Goal: Information Seeking & Learning: Find specific page/section

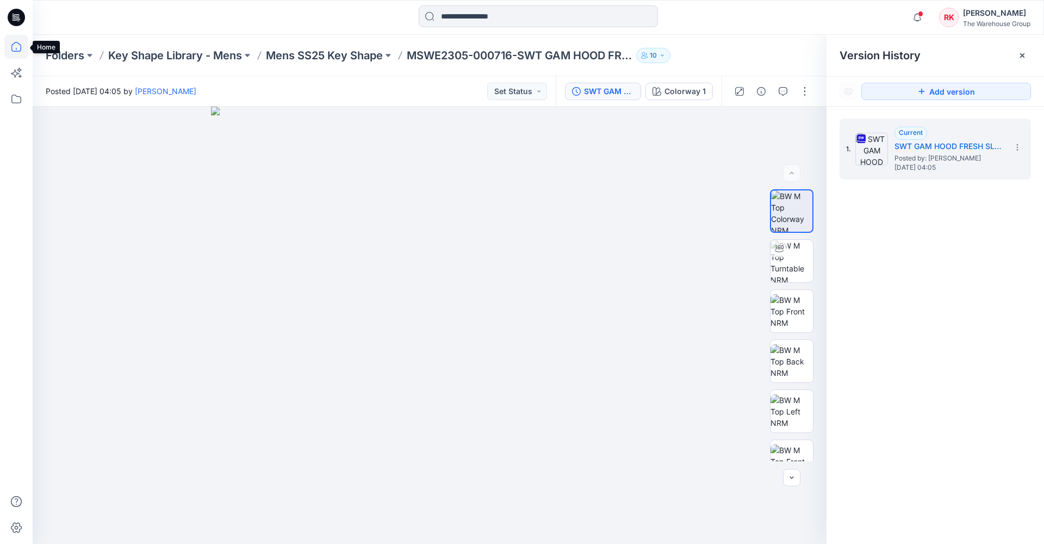
click at [13, 51] on icon at bounding box center [16, 47] width 10 height 10
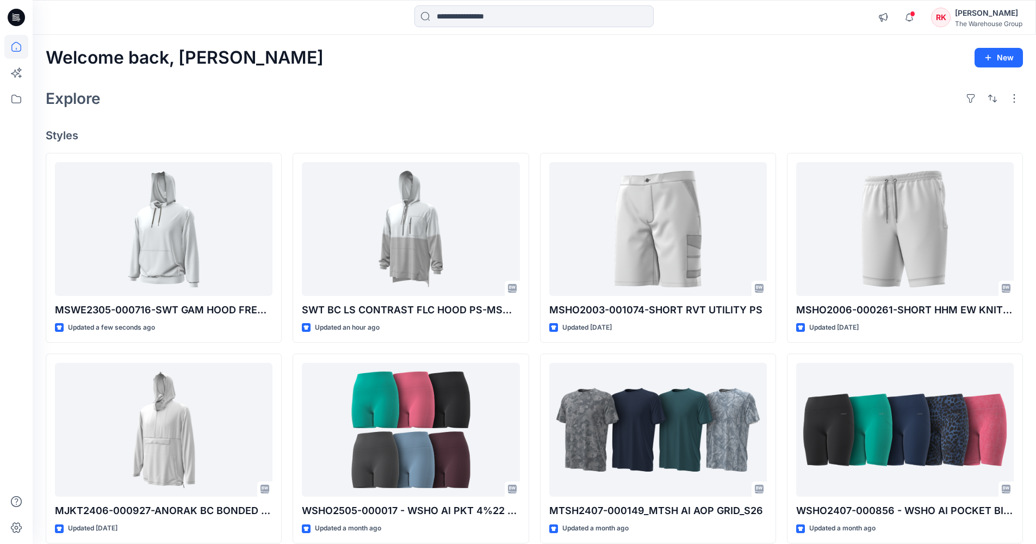
click at [345, 110] on div "Explore" at bounding box center [534, 98] width 977 height 26
click at [305, 122] on div "Welcome back, [PERSON_NAME] New Explore Styles MSWE2305-000716-SWT GAM HOOD FRE…" at bounding box center [534, 415] width 1003 height 761
click at [456, 17] on input at bounding box center [533, 16] width 239 height 22
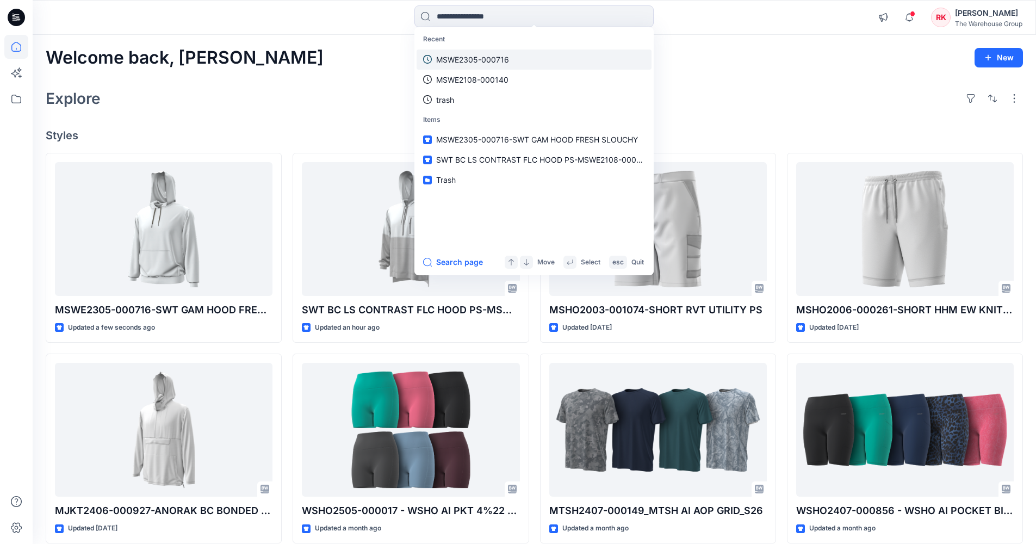
click at [470, 63] on p "MSWE2305-000716" at bounding box center [472, 59] width 73 height 11
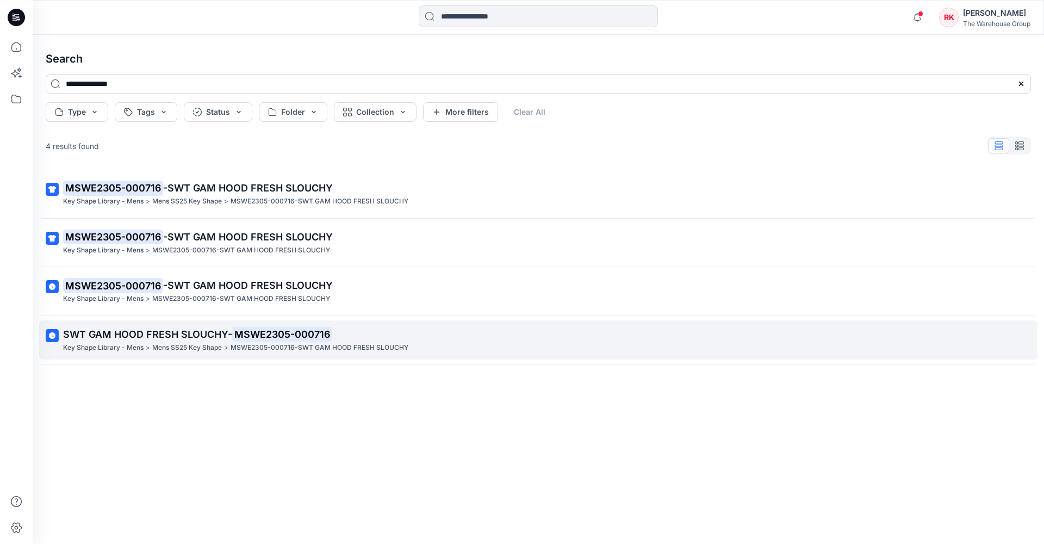
click at [145, 332] on span "SWT GAM HOOD FRESH SLOUCHY-" at bounding box center [147, 334] width 169 height 11
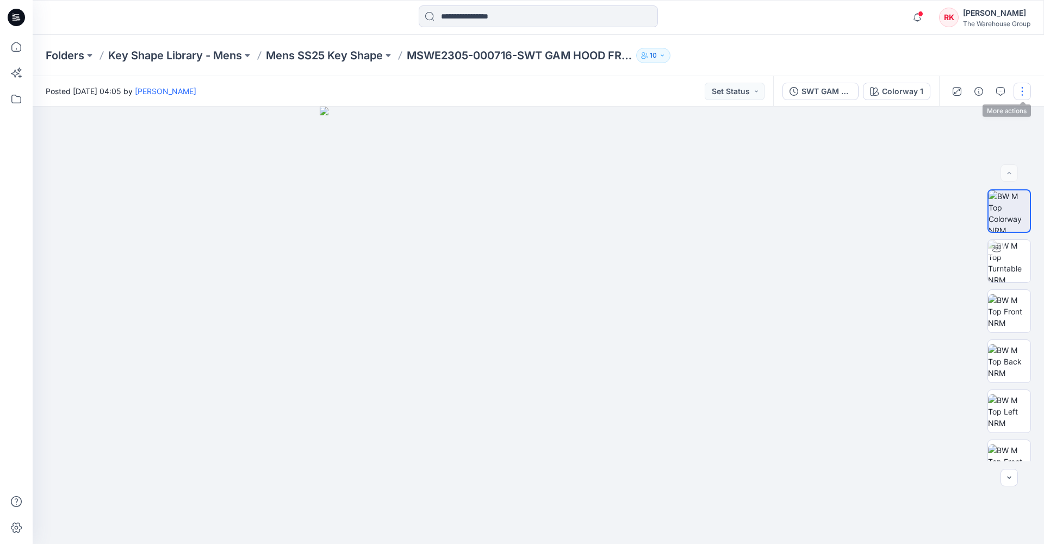
click at [583, 94] on button "button" at bounding box center [1022, 91] width 17 height 17
click at [583, 149] on p "Edit" at bounding box center [953, 146] width 14 height 11
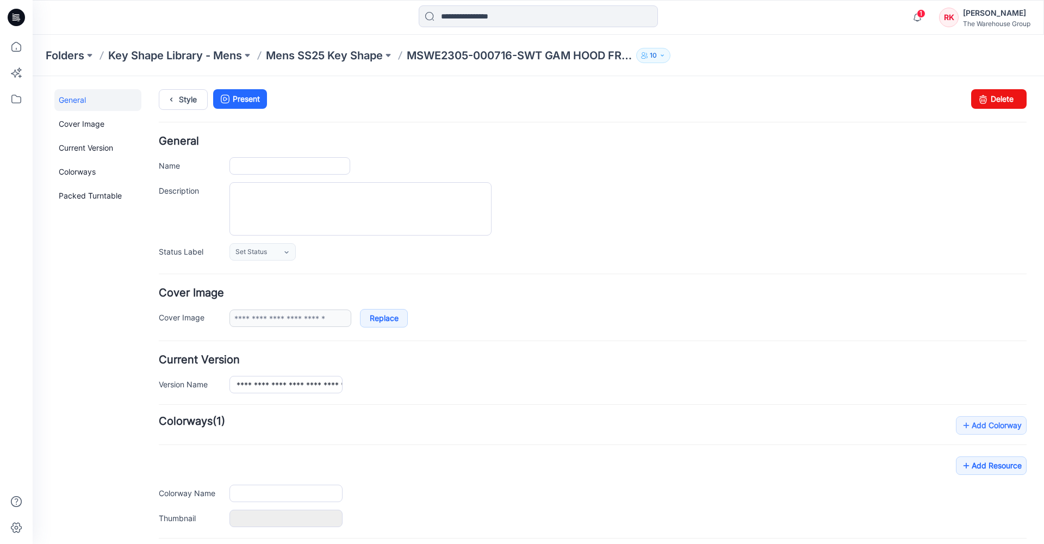
type input "**********"
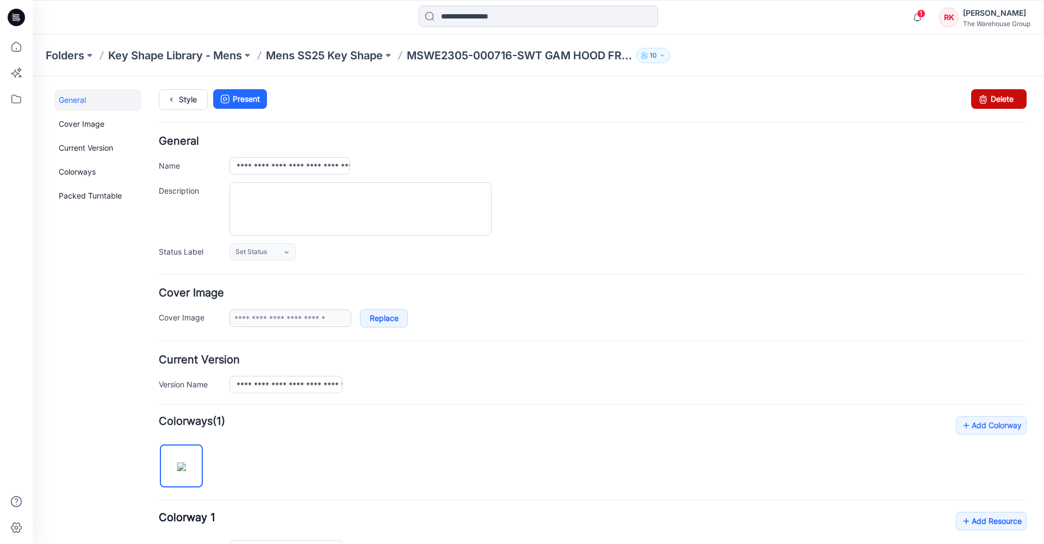
click at [988, 97] on link "Delete" at bounding box center [998, 99] width 55 height 20
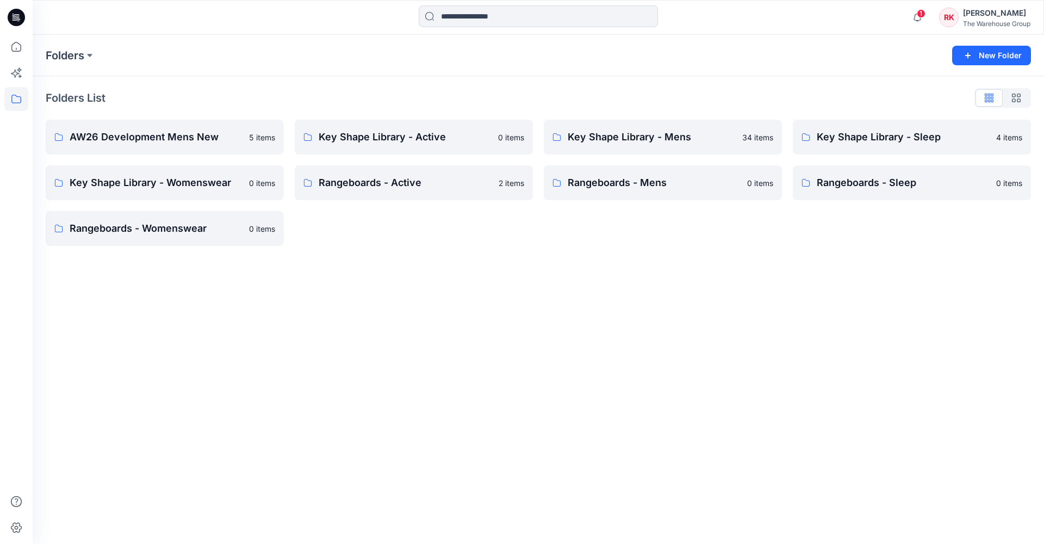
click at [946, 17] on div "RK" at bounding box center [949, 18] width 20 height 20
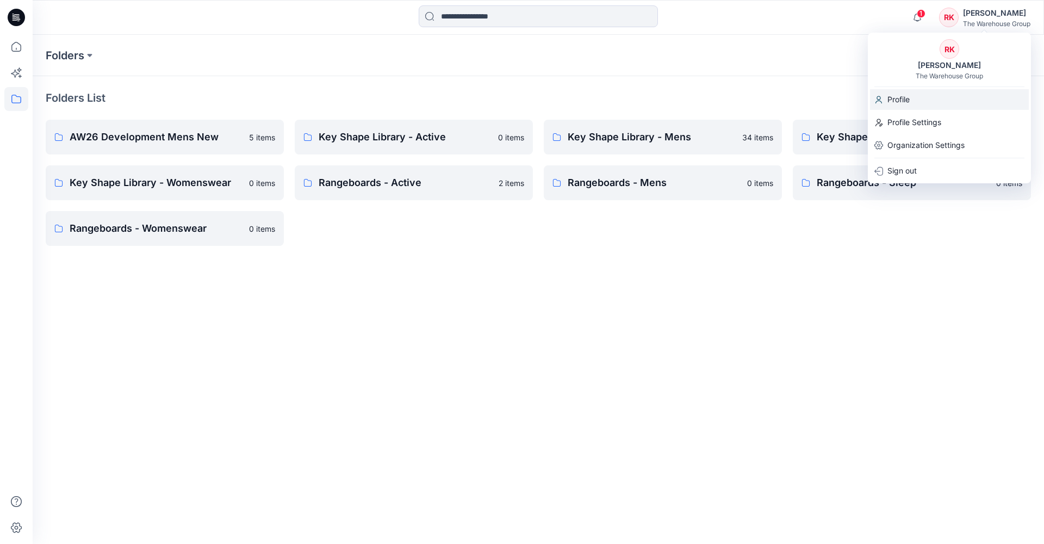
click at [890, 100] on p "Profile" at bounding box center [899, 99] width 22 height 21
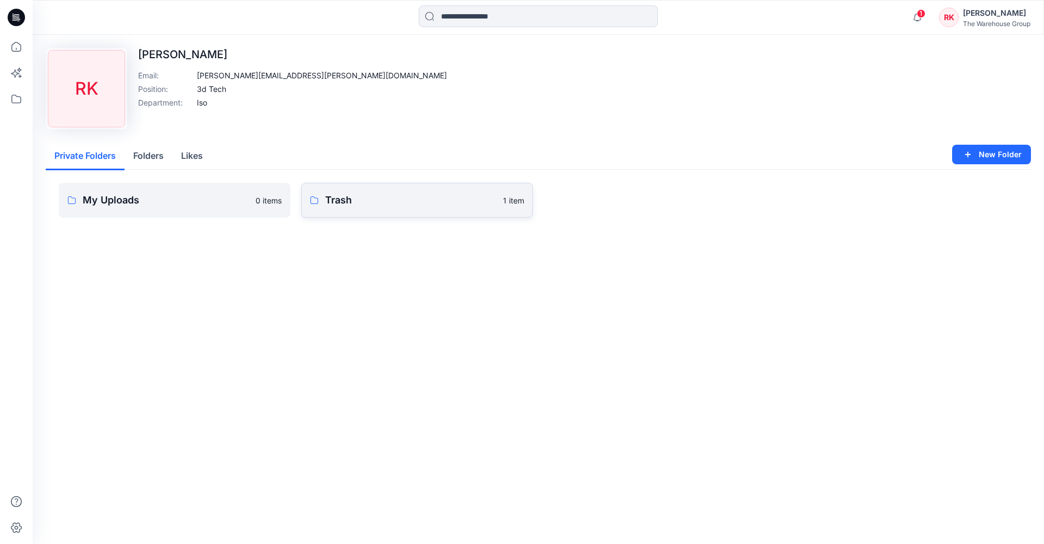
click at [453, 206] on p "Trash" at bounding box center [410, 200] width 171 height 15
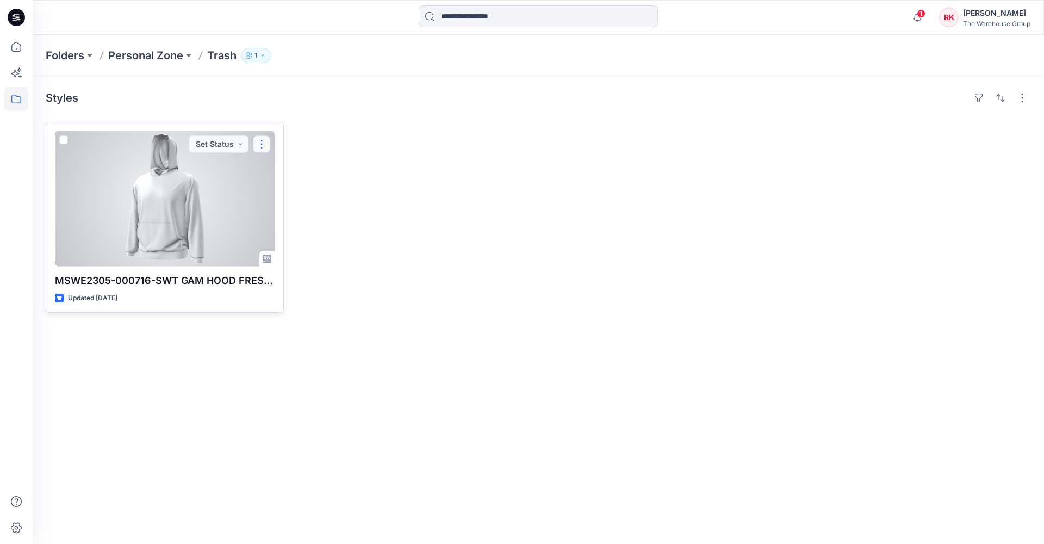
click at [261, 147] on button "button" at bounding box center [261, 143] width 17 height 17
click at [275, 171] on p "Edit" at bounding box center [282, 169] width 14 height 11
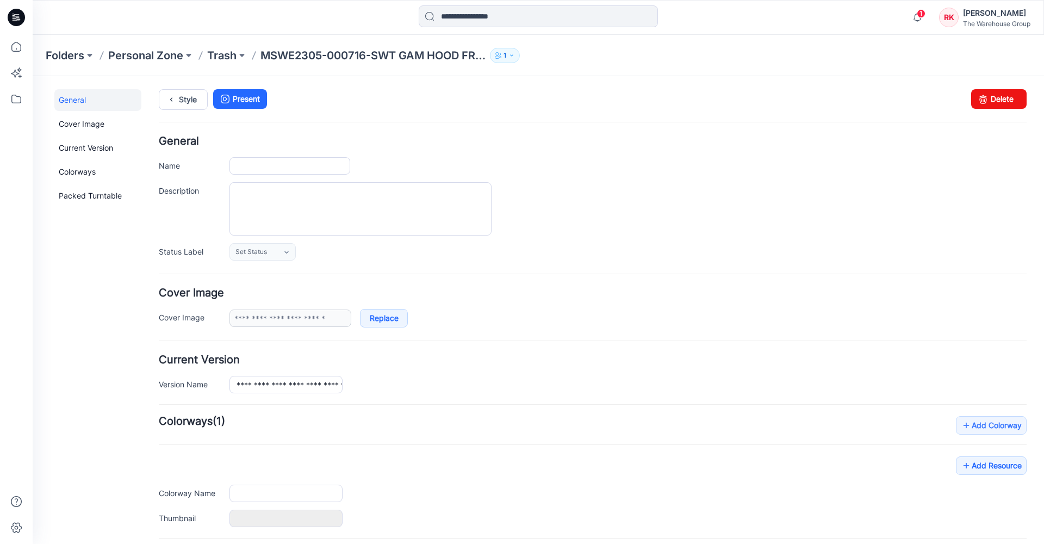
type input "**********"
drag, startPoint x: 996, startPoint y: 100, endPoint x: 622, endPoint y: 274, distance: 413.4
click at [996, 100] on link "Delete" at bounding box center [998, 99] width 55 height 20
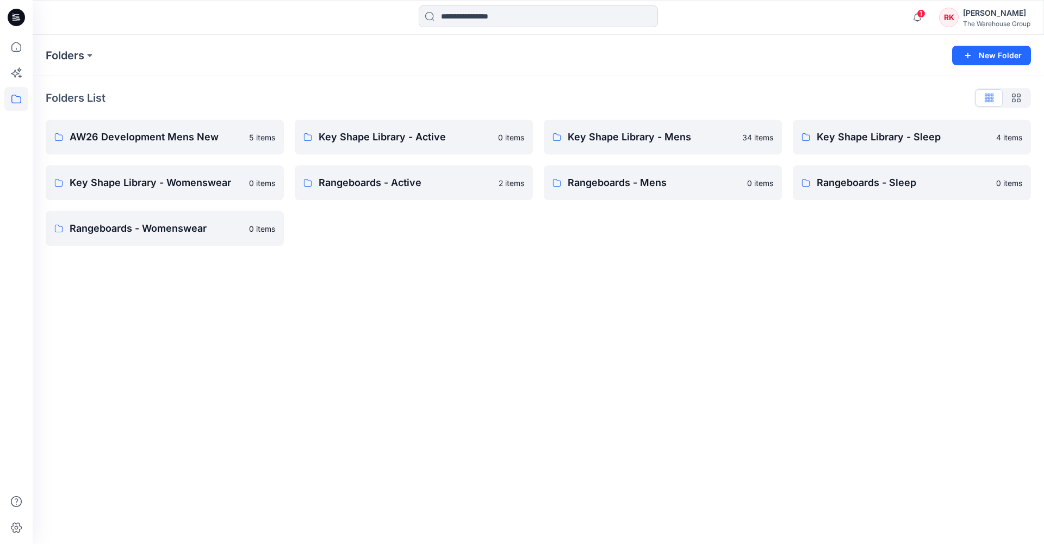
click at [968, 9] on div "[PERSON_NAME]" at bounding box center [996, 13] width 67 height 13
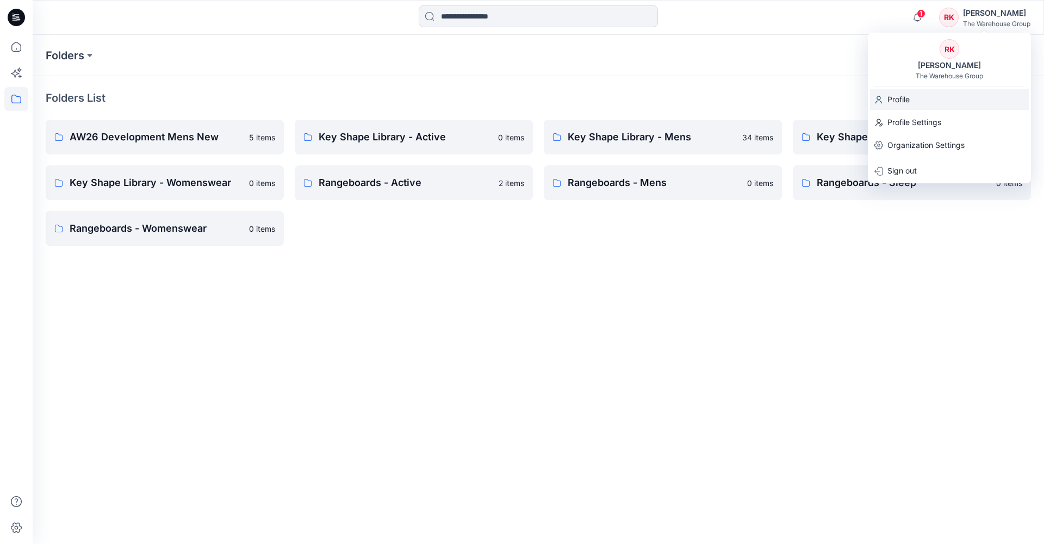
click at [897, 101] on p "Profile" at bounding box center [899, 99] width 22 height 21
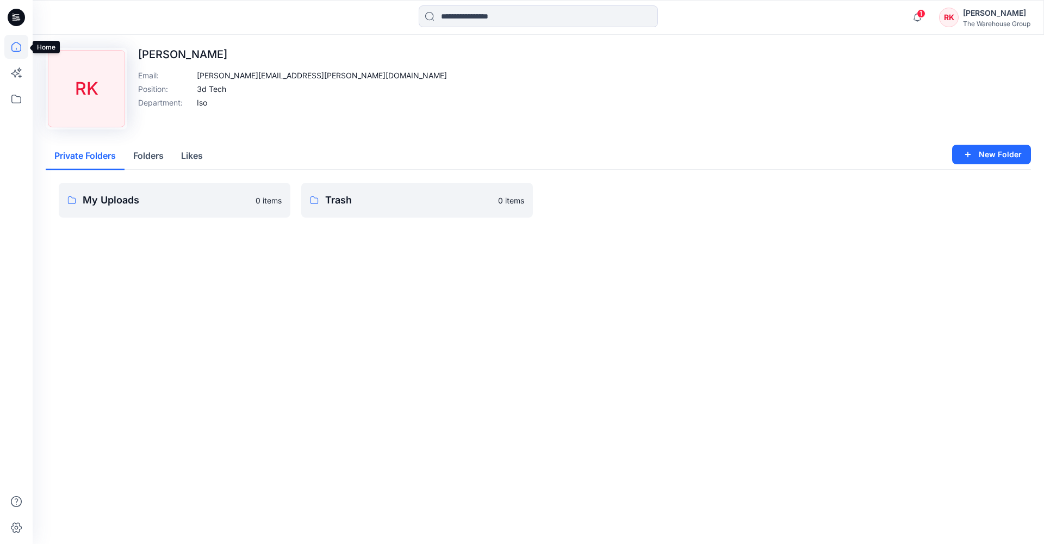
click at [10, 47] on icon at bounding box center [16, 47] width 24 height 24
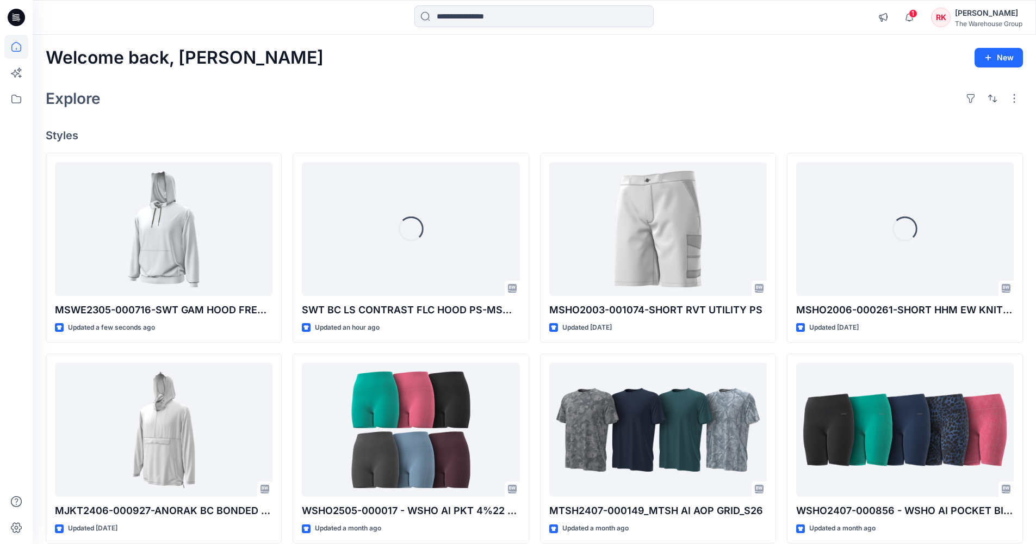
click at [300, 78] on div "Welcome back, [PERSON_NAME] New Explore Styles MSWE2305-000716-SWT GAM HOOD FRE…" at bounding box center [534, 415] width 1003 height 761
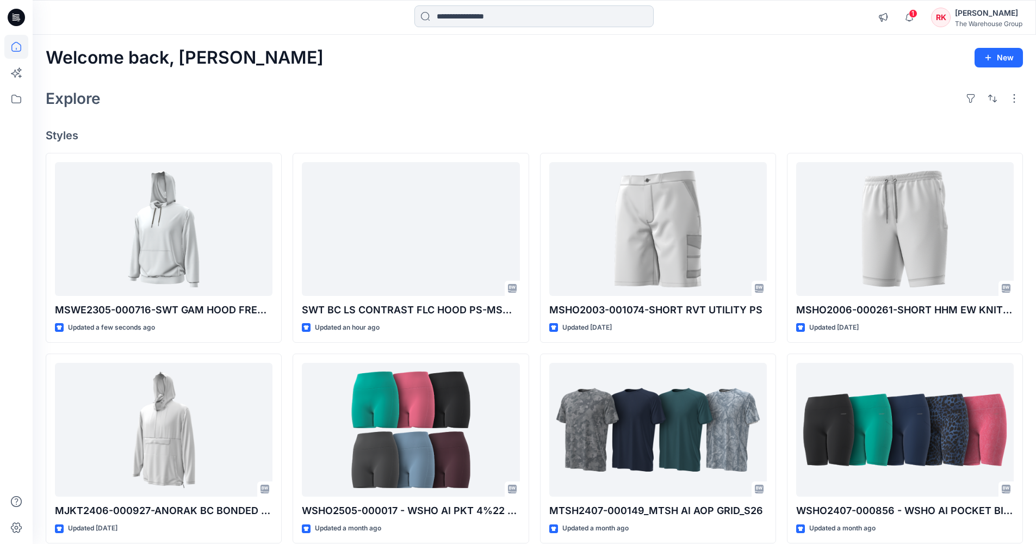
click at [516, 15] on input at bounding box center [533, 16] width 239 height 22
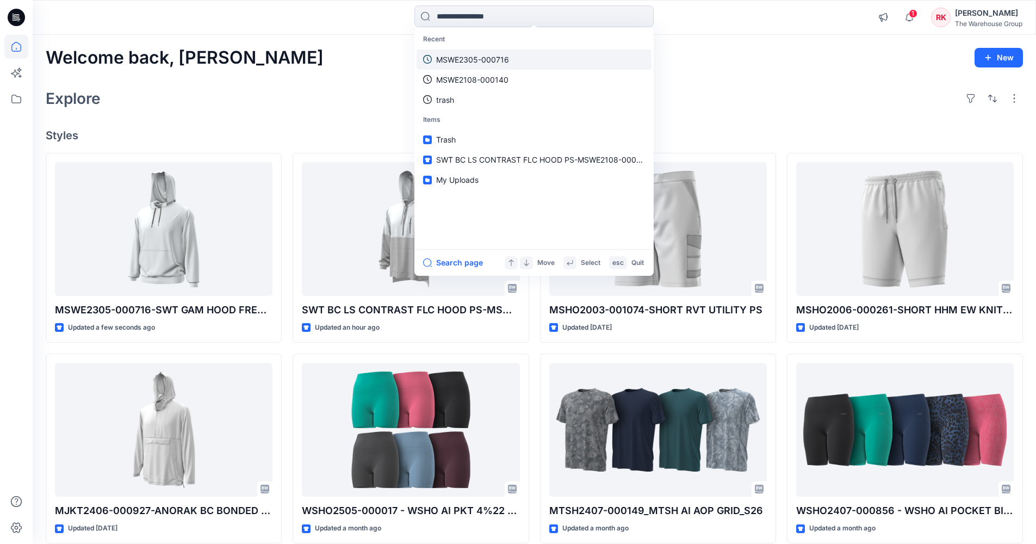
click at [493, 58] on p "MSWE2305-000716" at bounding box center [472, 59] width 73 height 11
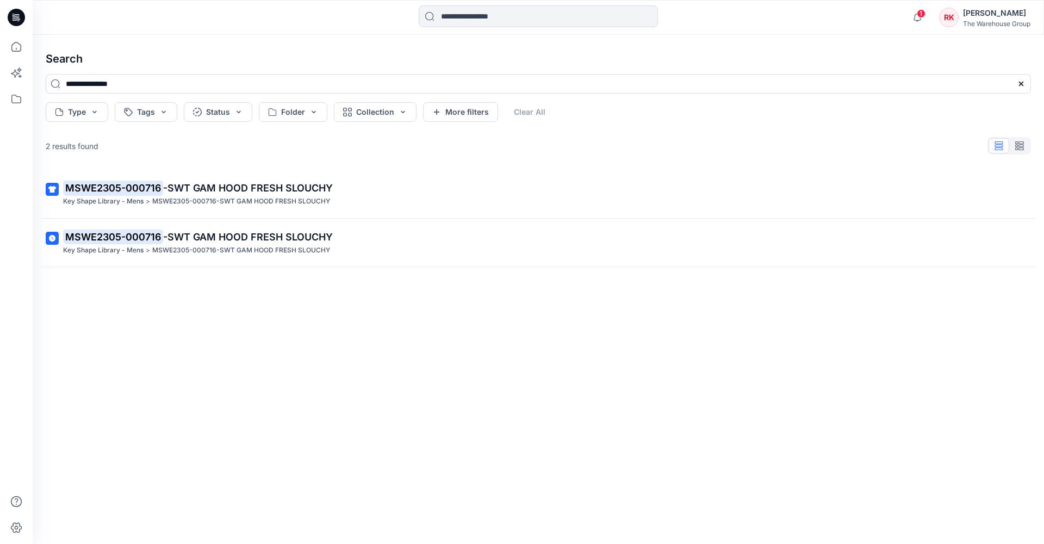
click at [195, 331] on div "MSWE2305-000716 -SWT GAM HOOD FRESH SLOUCHY Key Shape Library - Mens > MSWE2305…" at bounding box center [538, 339] width 1003 height 339
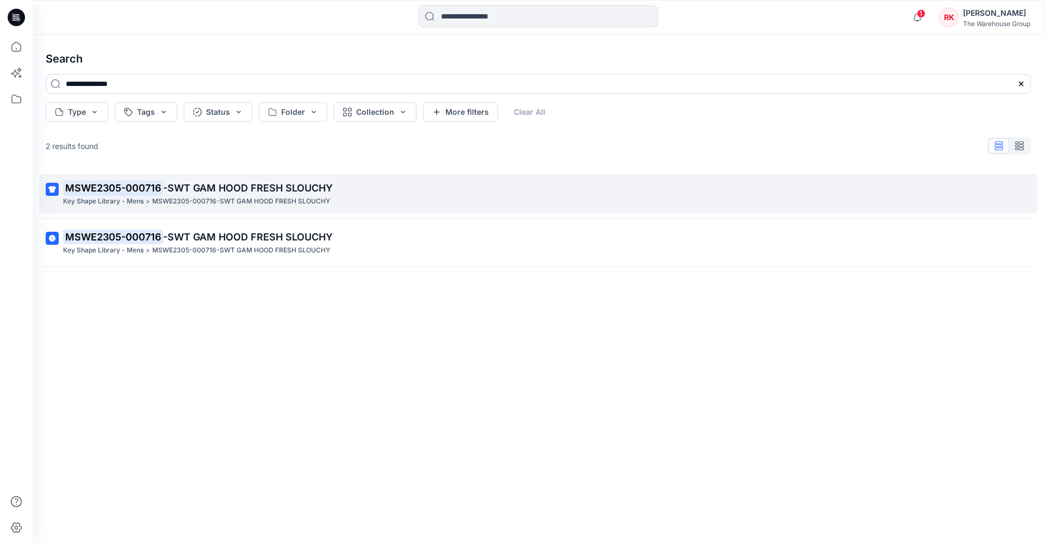
click at [133, 190] on mark "MSWE2305-000716" at bounding box center [113, 187] width 100 height 15
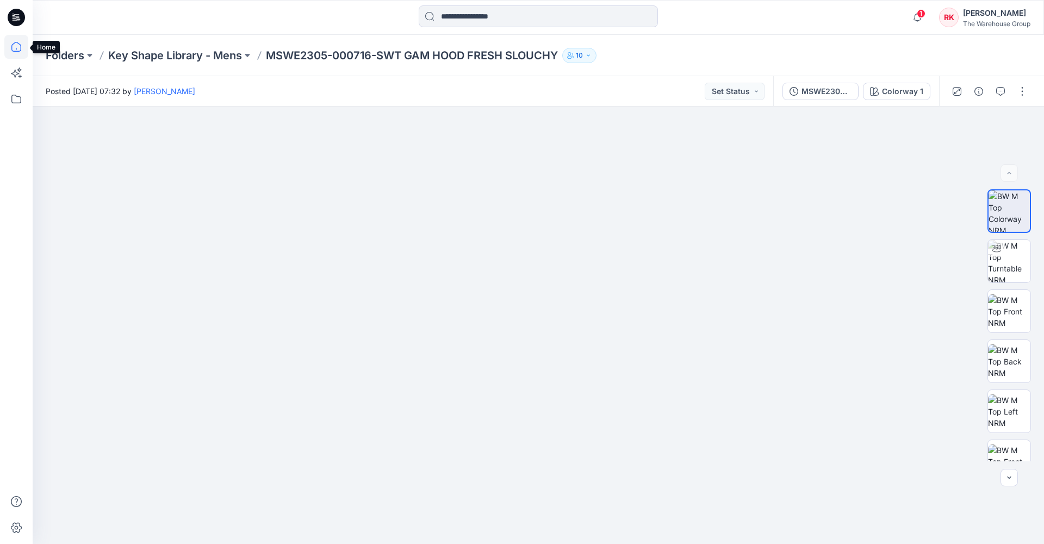
click at [14, 47] on icon at bounding box center [16, 47] width 24 height 24
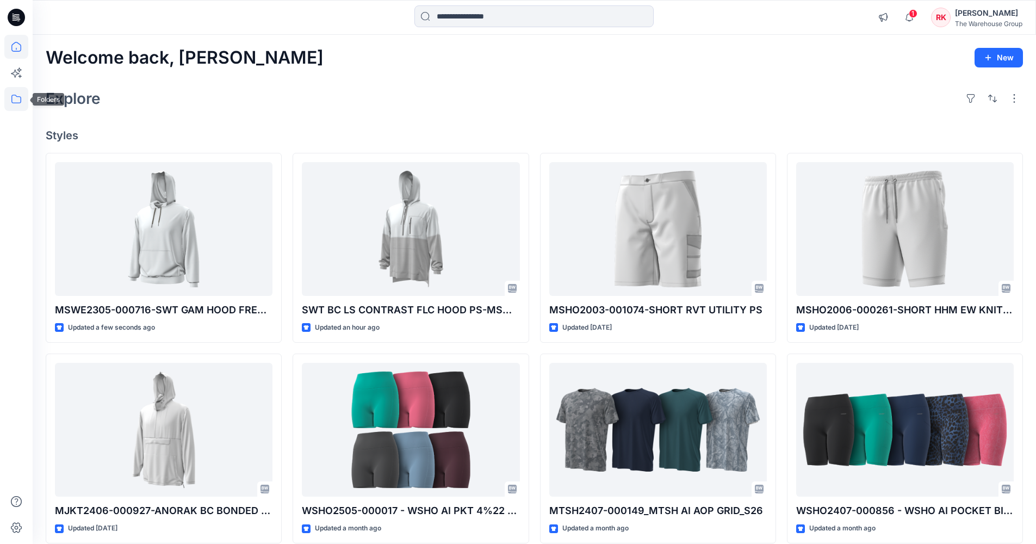
click at [14, 97] on icon at bounding box center [16, 99] width 24 height 24
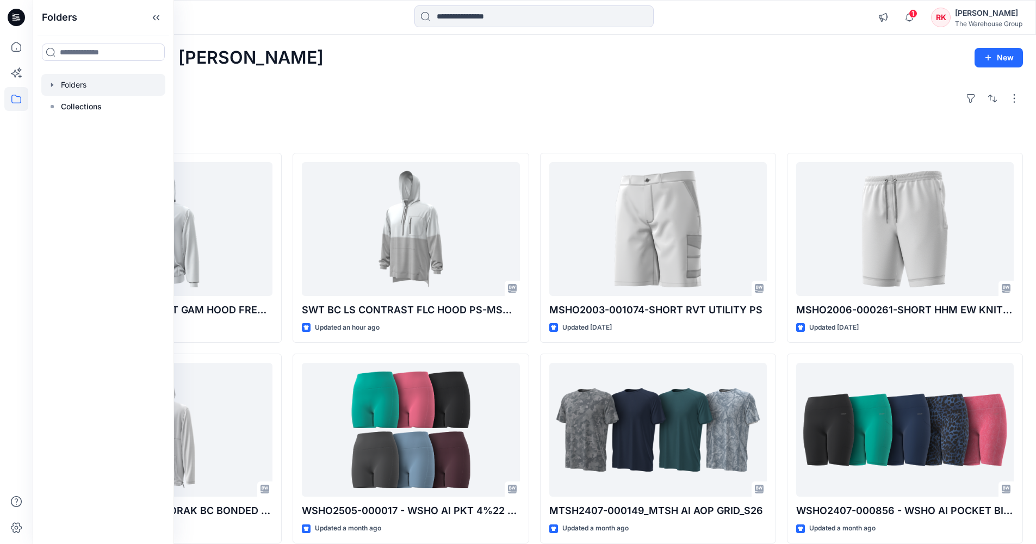
click at [76, 89] on div at bounding box center [103, 85] width 124 height 22
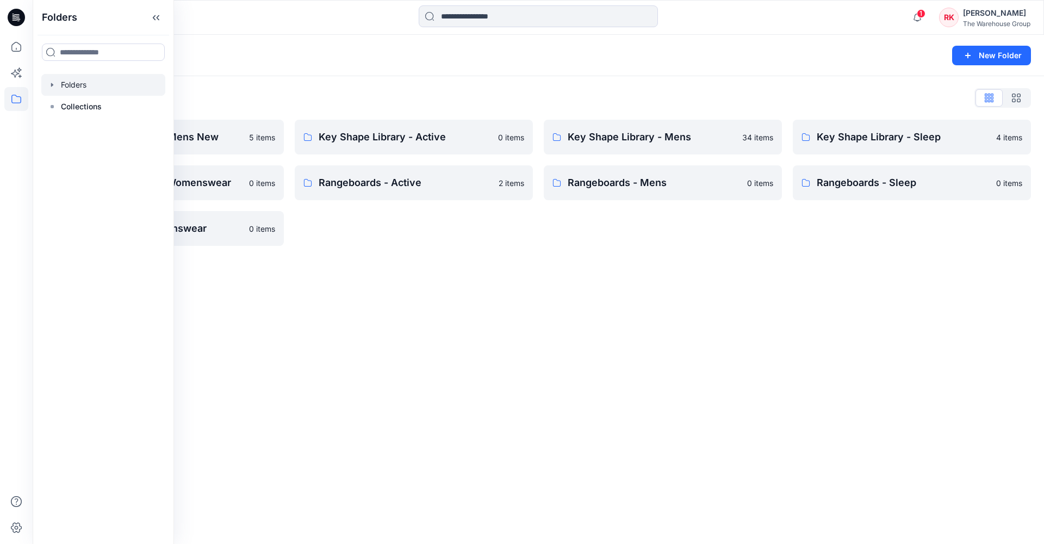
click at [469, 359] on div "Folders New Folder Folders List AW26 Development Mens New 5 items Key Shape Lib…" at bounding box center [539, 289] width 1012 height 509
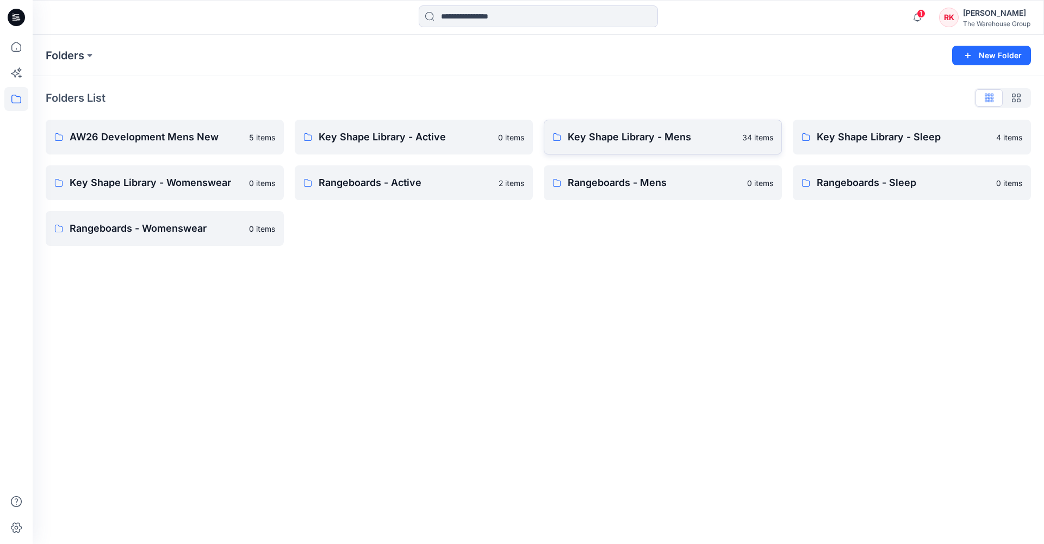
click at [596, 142] on p "Key Shape Library - Mens" at bounding box center [652, 136] width 168 height 15
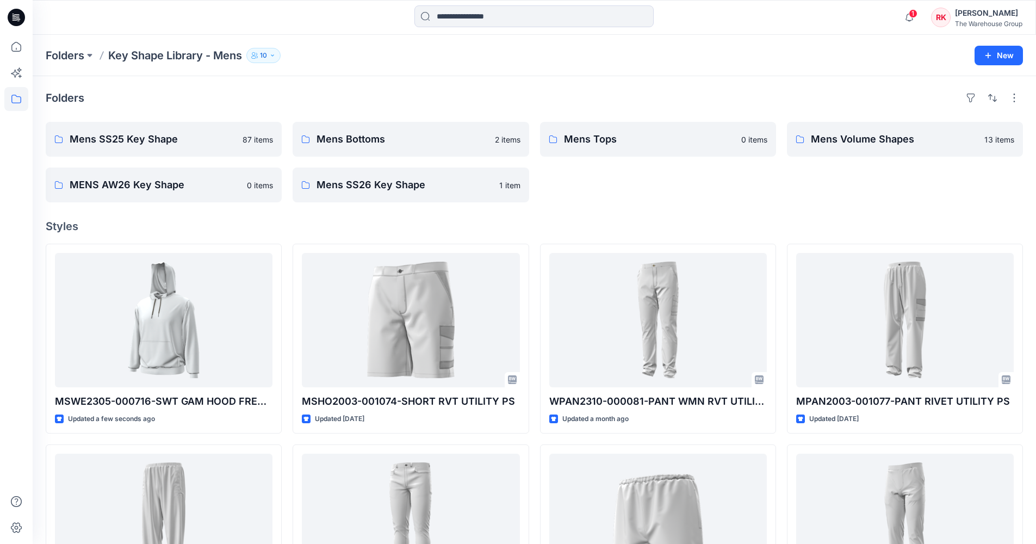
click at [629, 179] on div "Mens Tops 0 items" at bounding box center [658, 162] width 236 height 80
click at [463, 16] on input at bounding box center [533, 16] width 239 height 22
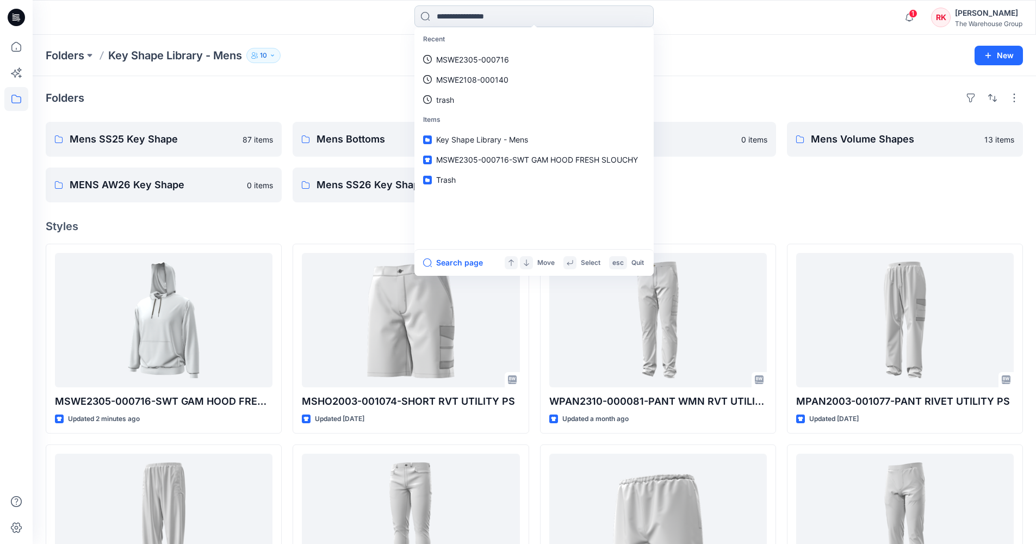
paste input "**********"
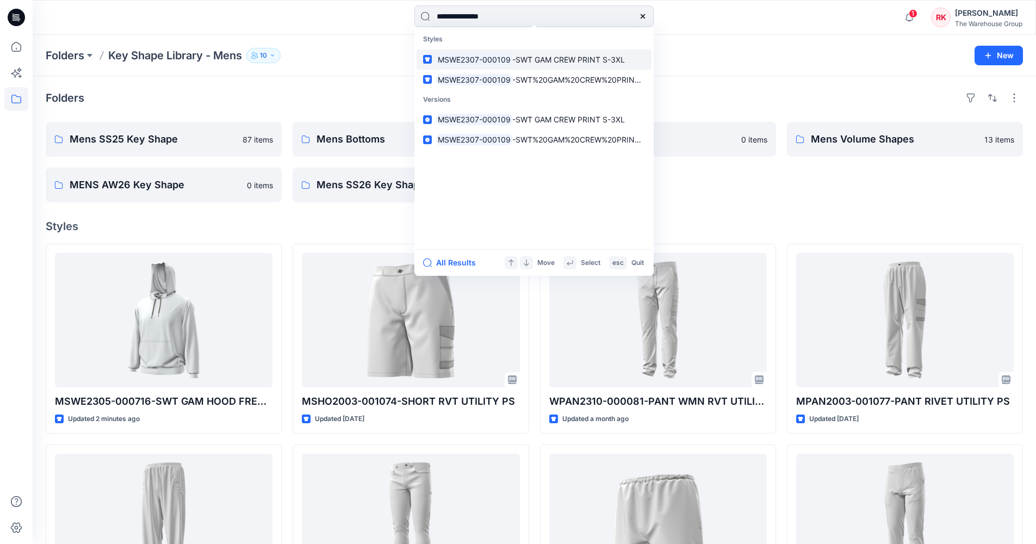
type input "**********"
click at [461, 58] on mark "MSWE2307-000109" at bounding box center [474, 59] width 76 height 13
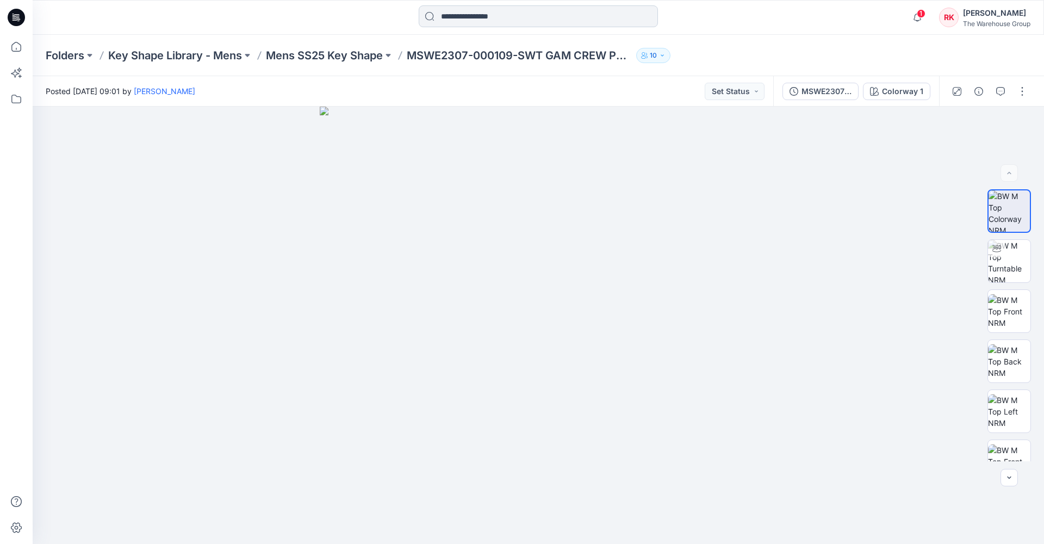
click at [502, 15] on input at bounding box center [538, 16] width 239 height 22
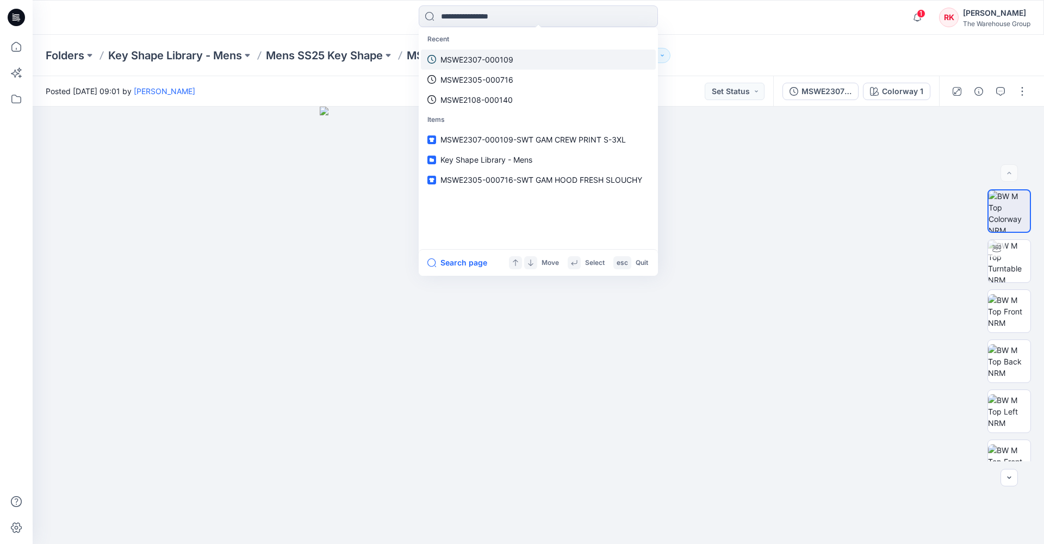
click at [493, 60] on p "MSWE2307-000109" at bounding box center [477, 59] width 73 height 11
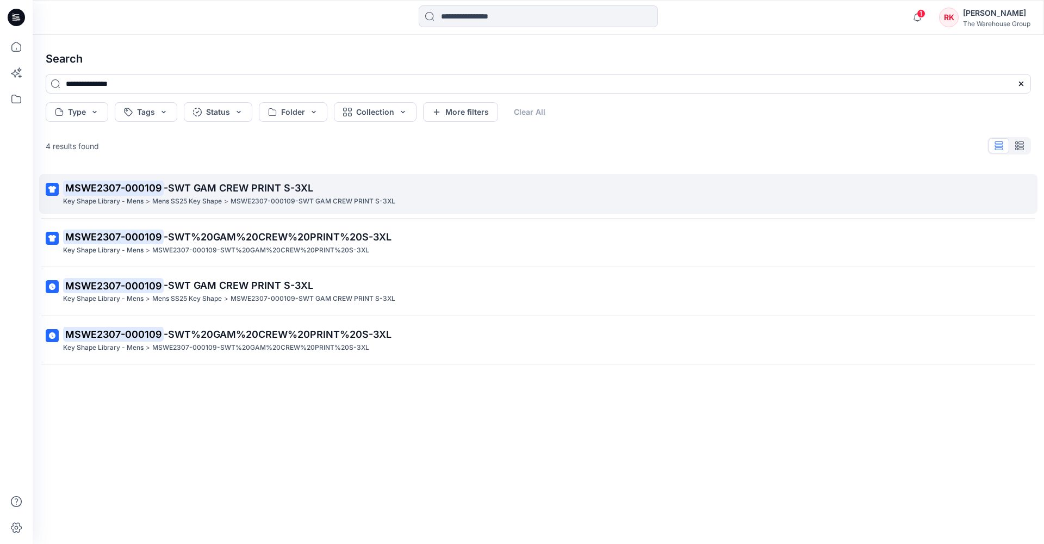
click at [130, 187] on mark "MSWE2307-000109" at bounding box center [113, 187] width 101 height 15
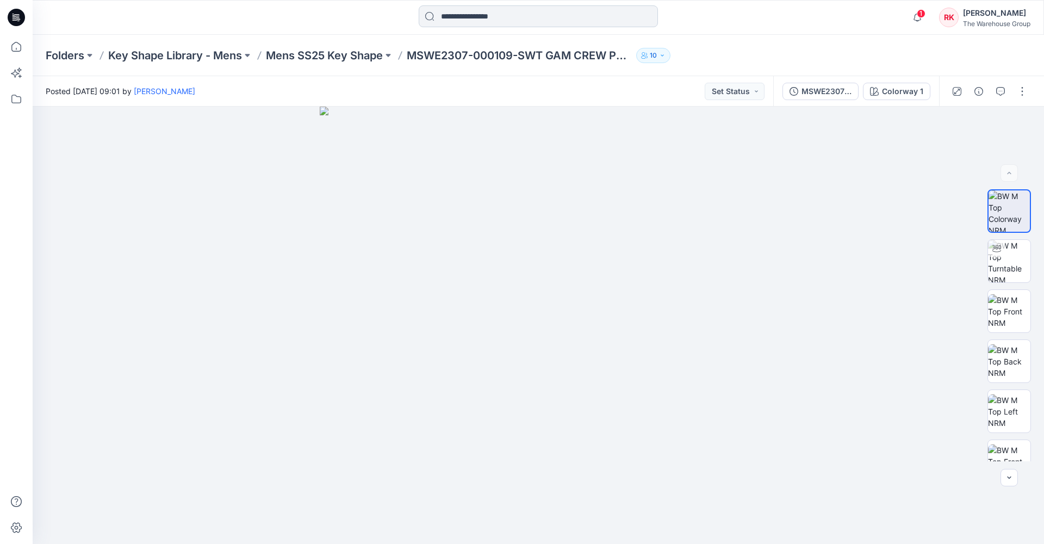
click at [484, 9] on input at bounding box center [538, 16] width 239 height 22
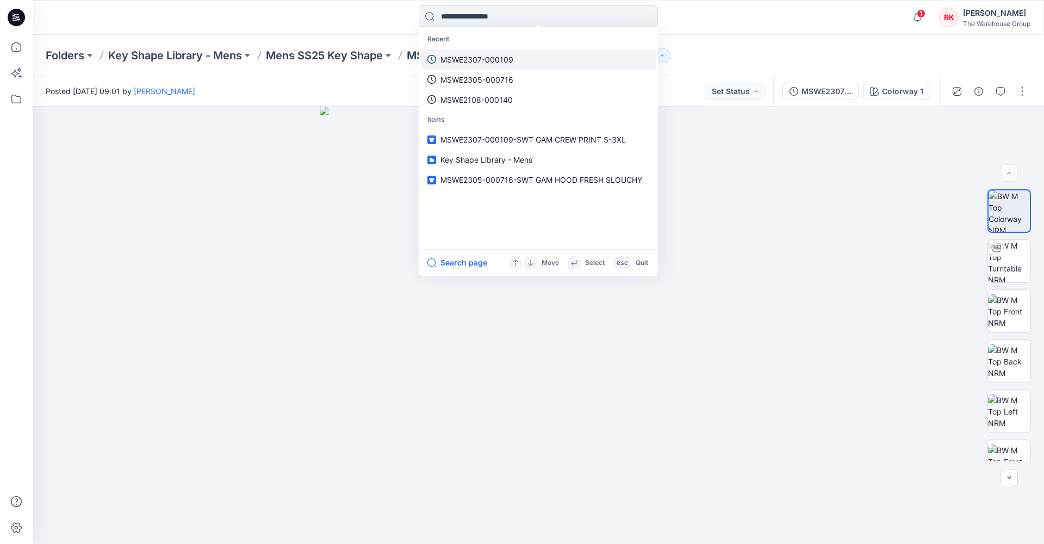
click at [478, 60] on p "MSWE2307-000109" at bounding box center [477, 59] width 73 height 11
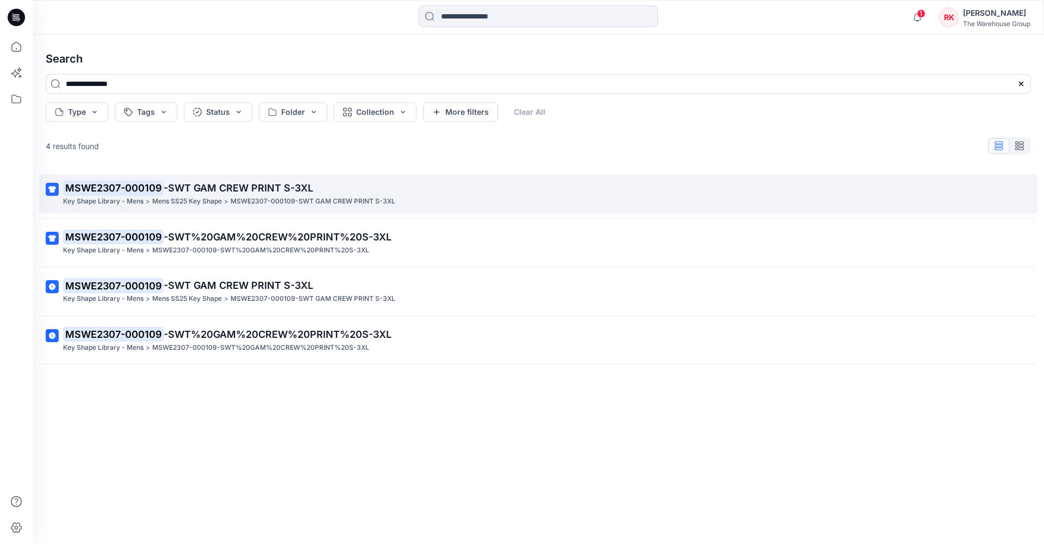
click at [152, 185] on mark "MSWE2307-000109" at bounding box center [113, 187] width 101 height 15
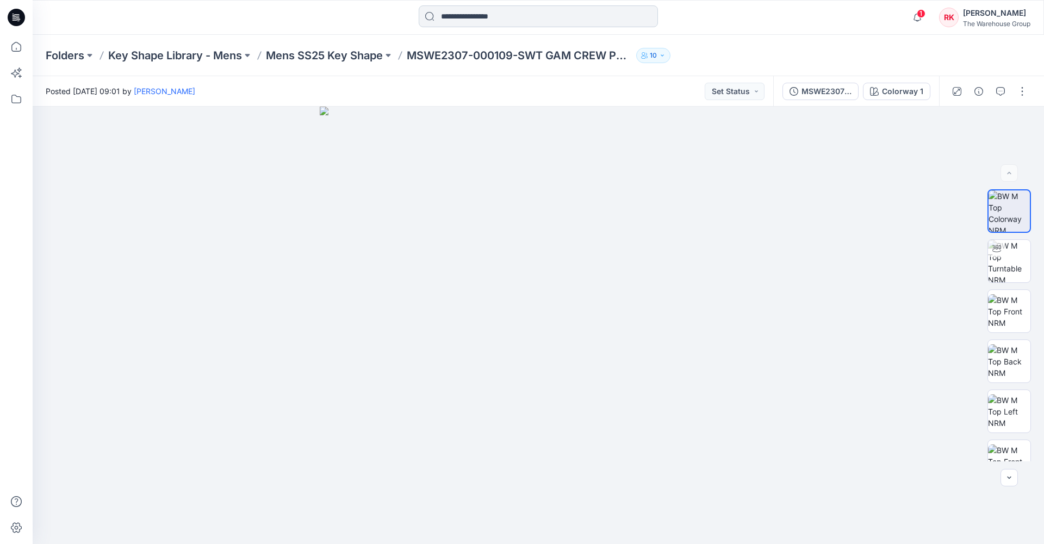
click at [482, 16] on input at bounding box center [538, 16] width 239 height 22
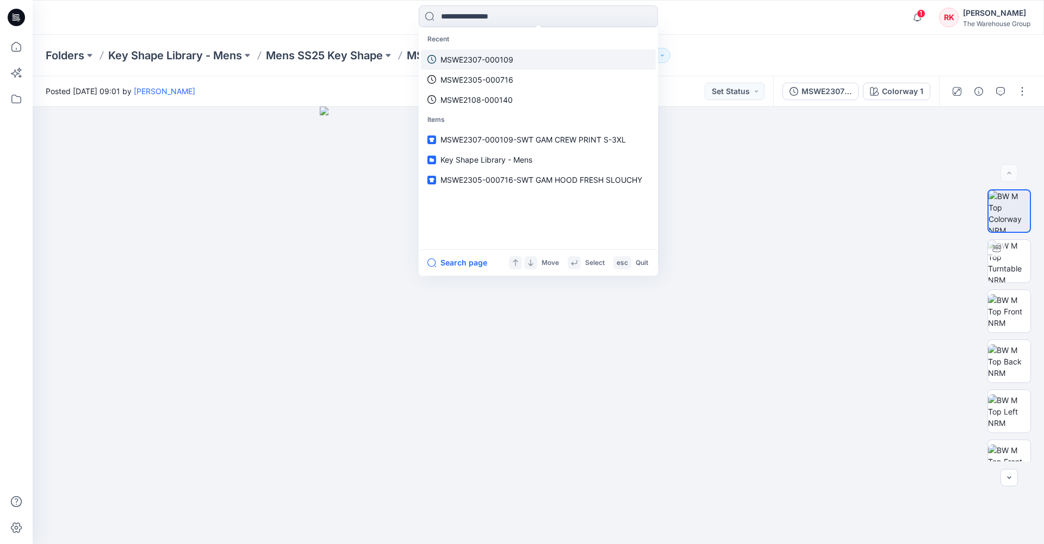
click at [464, 56] on p "MSWE2307-000109" at bounding box center [477, 59] width 73 height 11
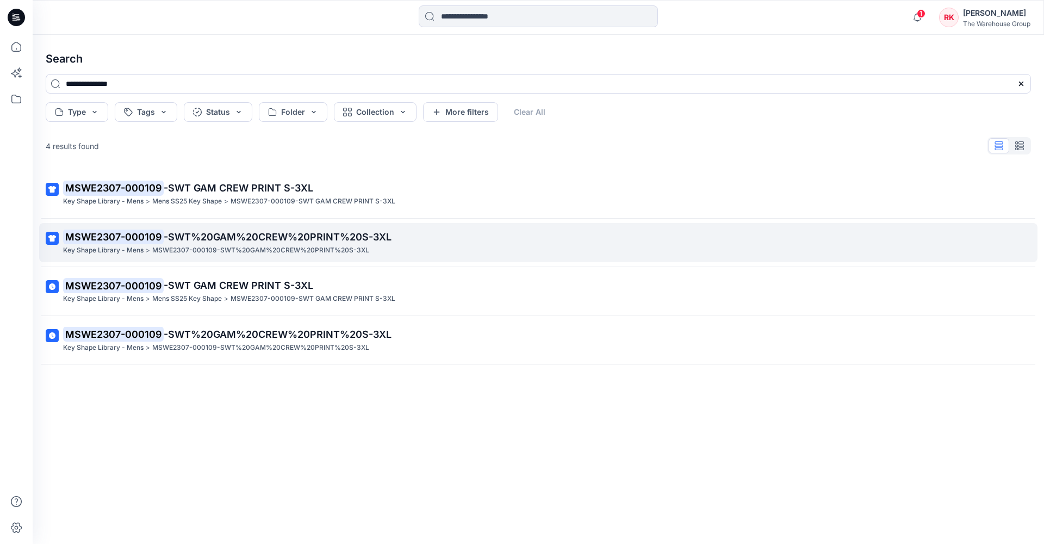
click at [164, 236] on span "-SWT%20GAM%20CREW%20PRINT%20S-3XL" at bounding box center [278, 236] width 228 height 11
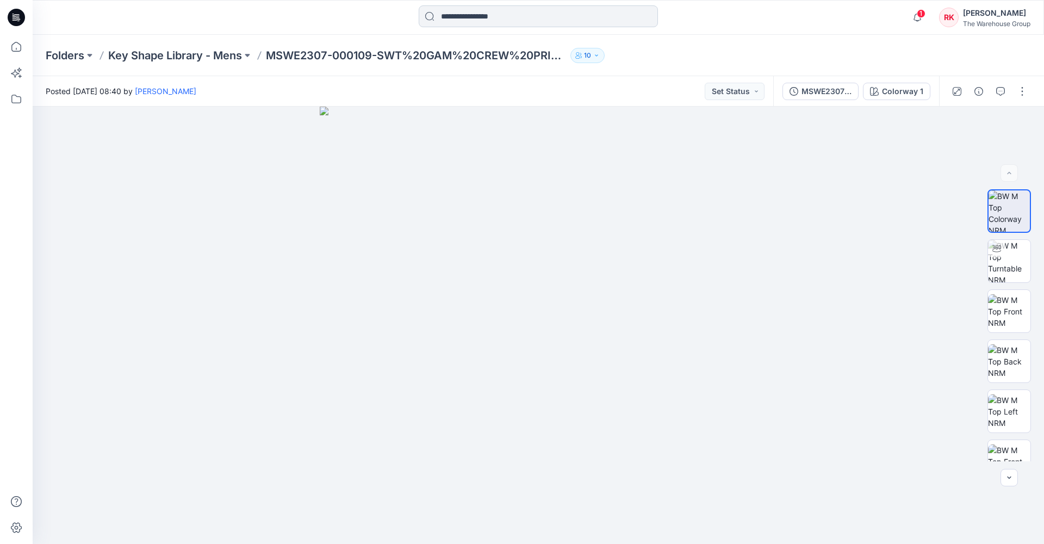
click at [448, 17] on input at bounding box center [538, 16] width 239 height 22
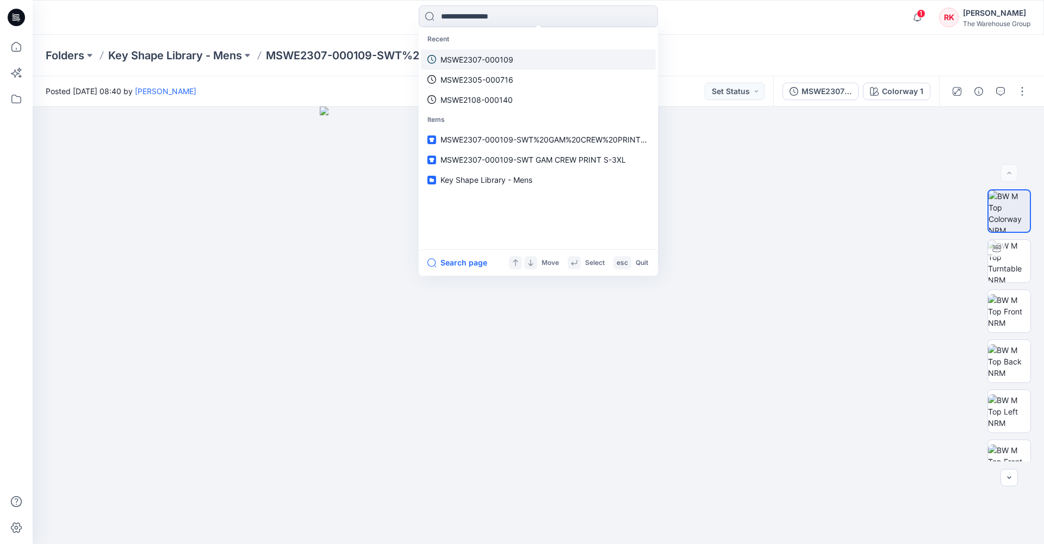
click at [457, 63] on p "MSWE2307-000109" at bounding box center [477, 59] width 73 height 11
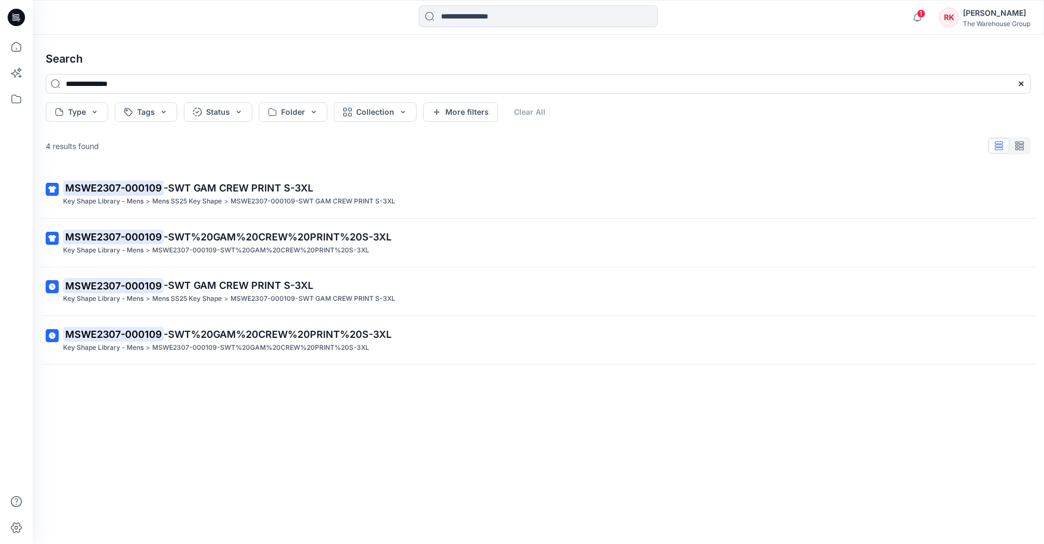
click at [333, 165] on div "4 results found MSWE2307-000109 -SWT GAM CREW PRINT S-3XL Key Shape Library - M…" at bounding box center [538, 322] width 1003 height 374
click at [450, 15] on input at bounding box center [538, 16] width 239 height 22
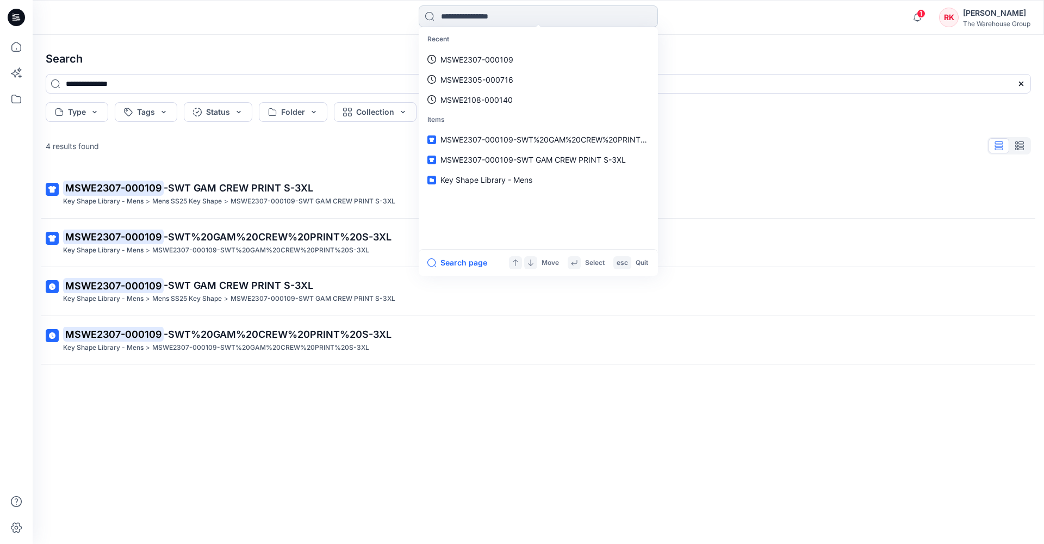
paste input "**********"
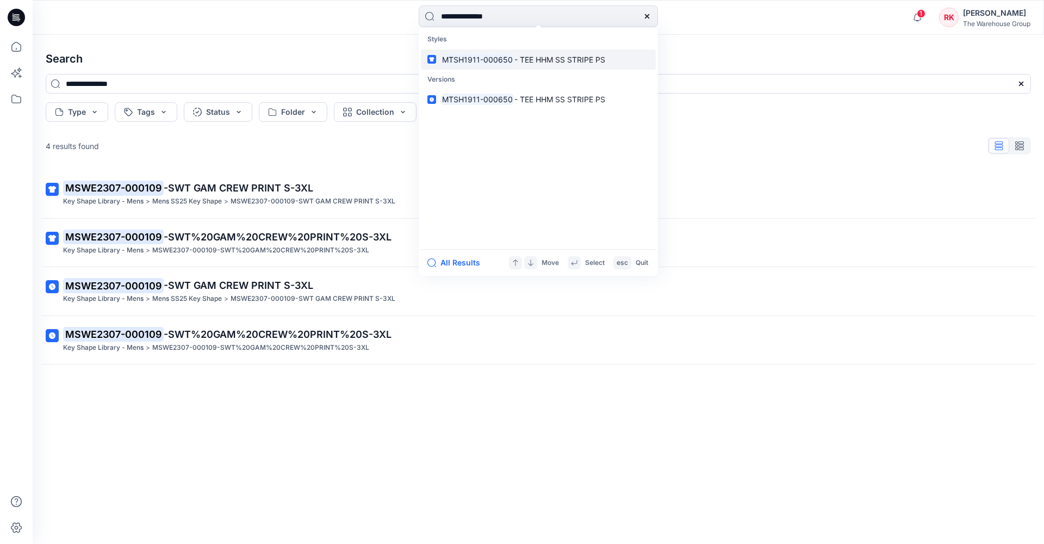
type input "**********"
click at [483, 60] on mark "MTSH1911-000650" at bounding box center [478, 59] width 74 height 13
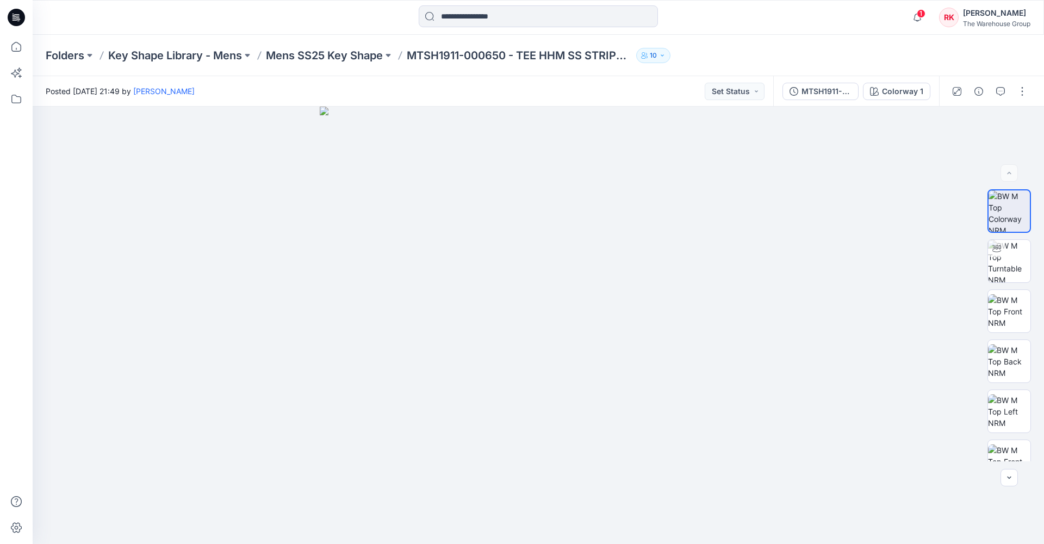
click at [410, 91] on div "Posted Thursday, August 08, 2024 21:49 by Tara Mackenzie Set Status" at bounding box center [403, 91] width 741 height 30
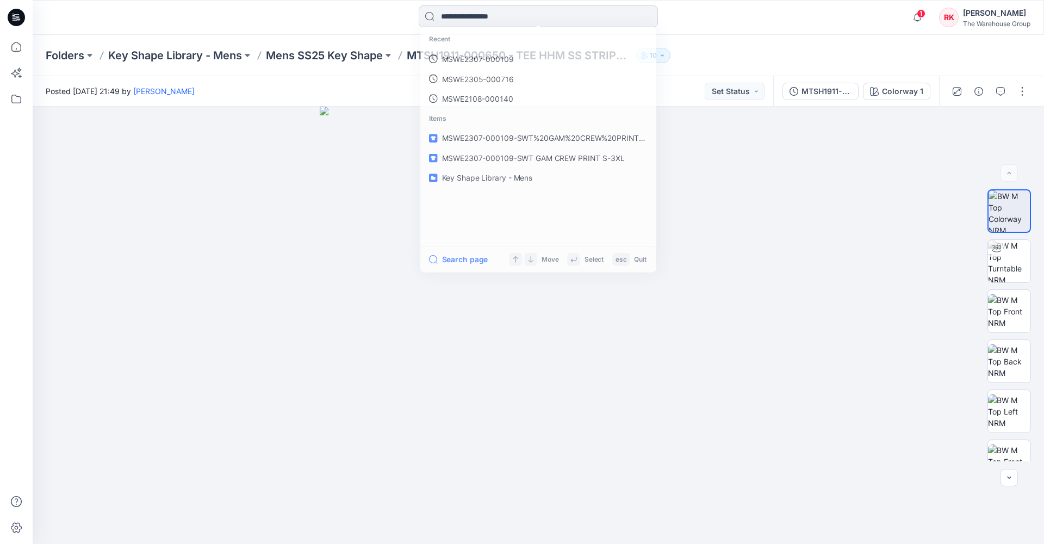
click at [475, 21] on input at bounding box center [538, 16] width 239 height 22
click at [467, 59] on p "MTSH1911-000650" at bounding box center [476, 59] width 71 height 11
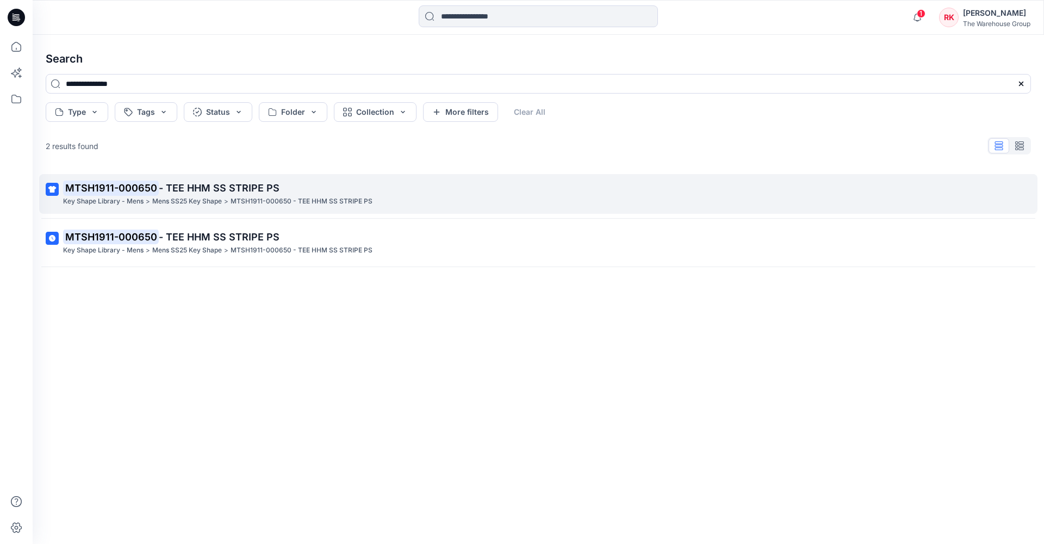
click at [121, 184] on mark "MTSH1911-000650" at bounding box center [111, 187] width 96 height 15
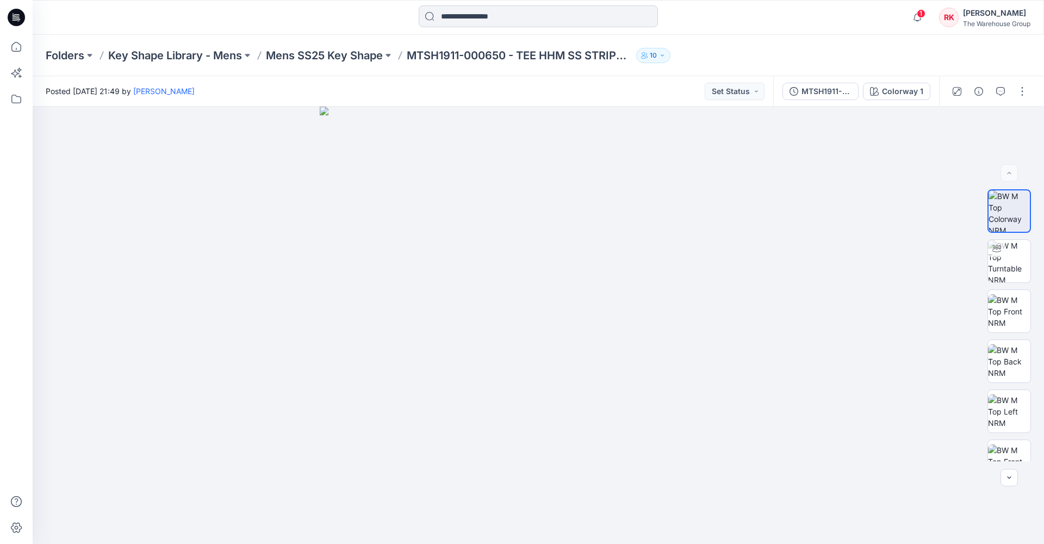
click at [485, 19] on input at bounding box center [538, 16] width 239 height 22
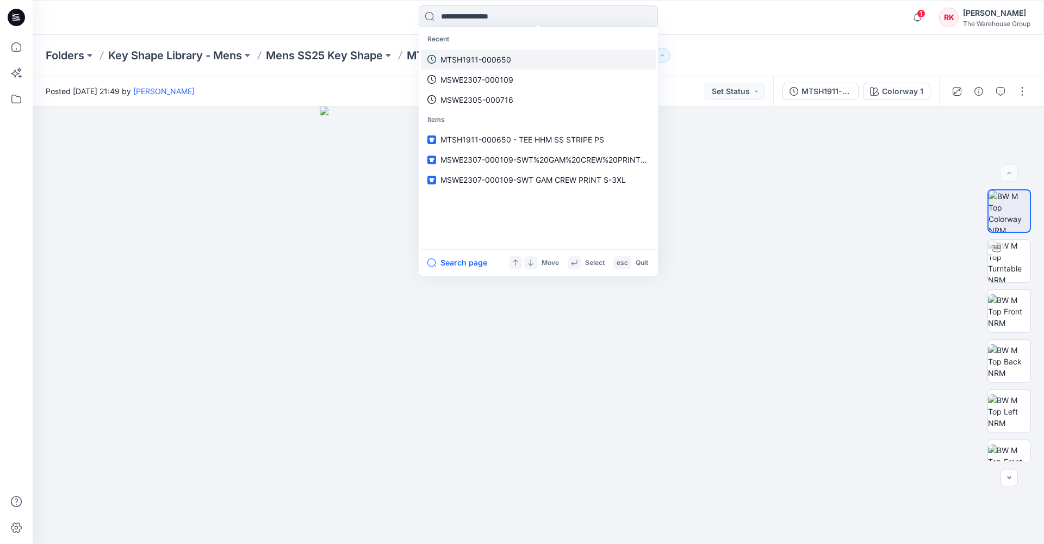
click at [479, 58] on p "MTSH1911-000650" at bounding box center [476, 59] width 71 height 11
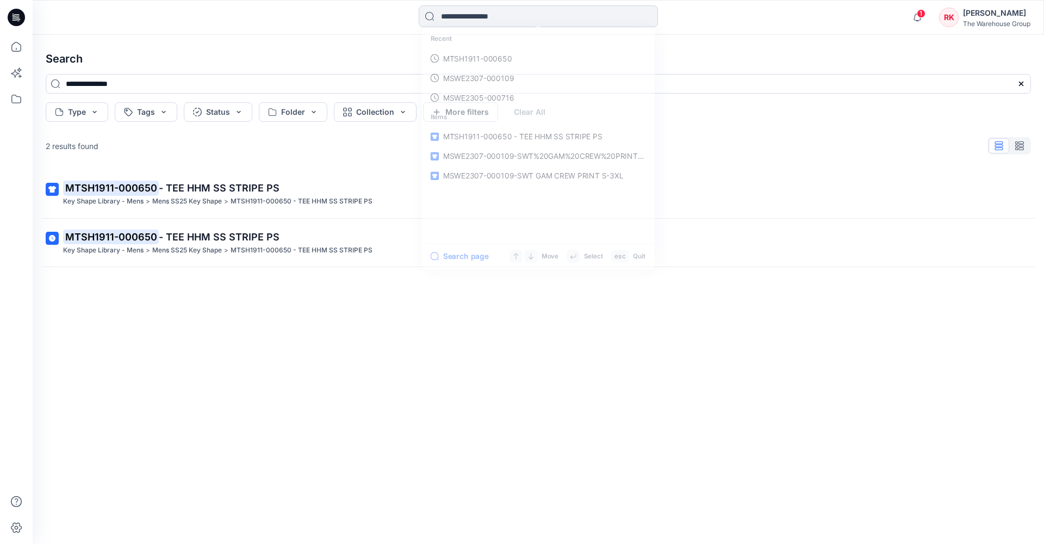
click at [456, 11] on input at bounding box center [538, 16] width 239 height 22
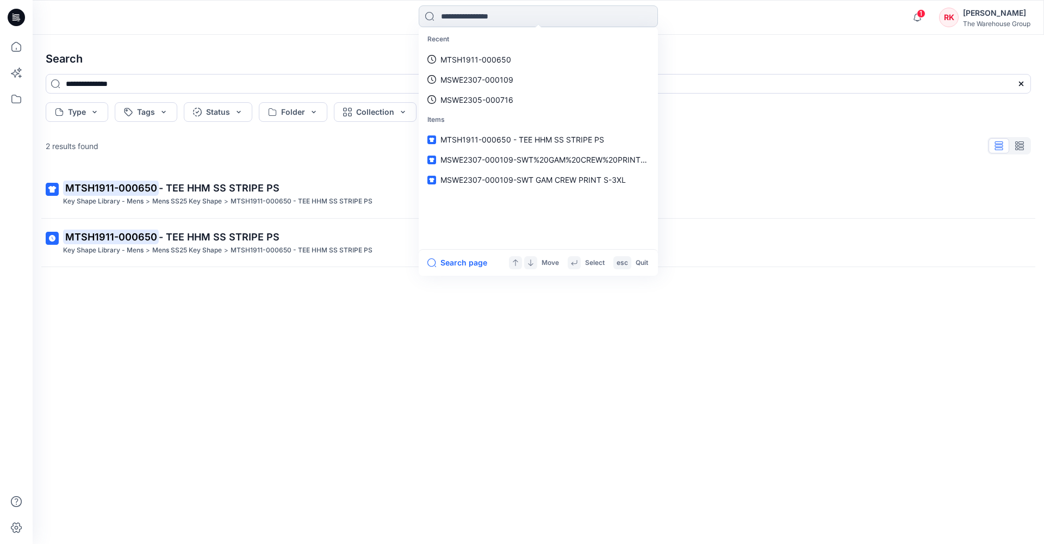
paste input "**********"
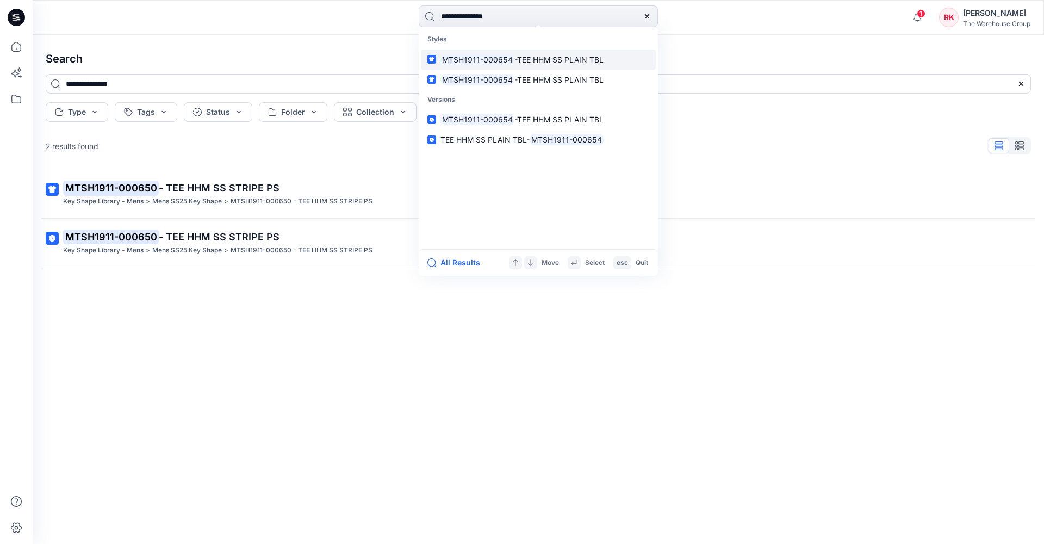
type input "**********"
click at [466, 58] on mark "MTSH1911-000654" at bounding box center [478, 59] width 74 height 13
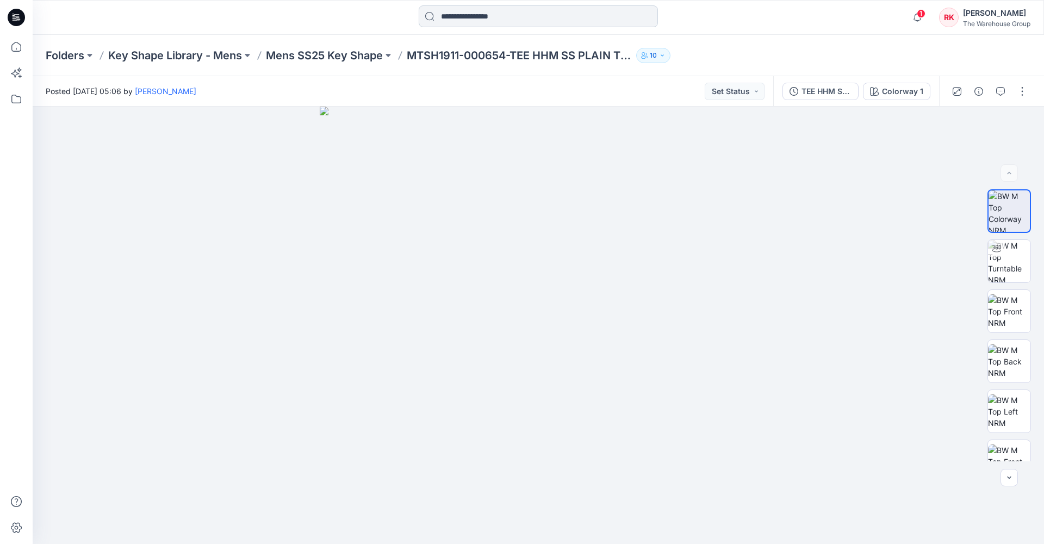
click at [466, 17] on input at bounding box center [538, 16] width 239 height 22
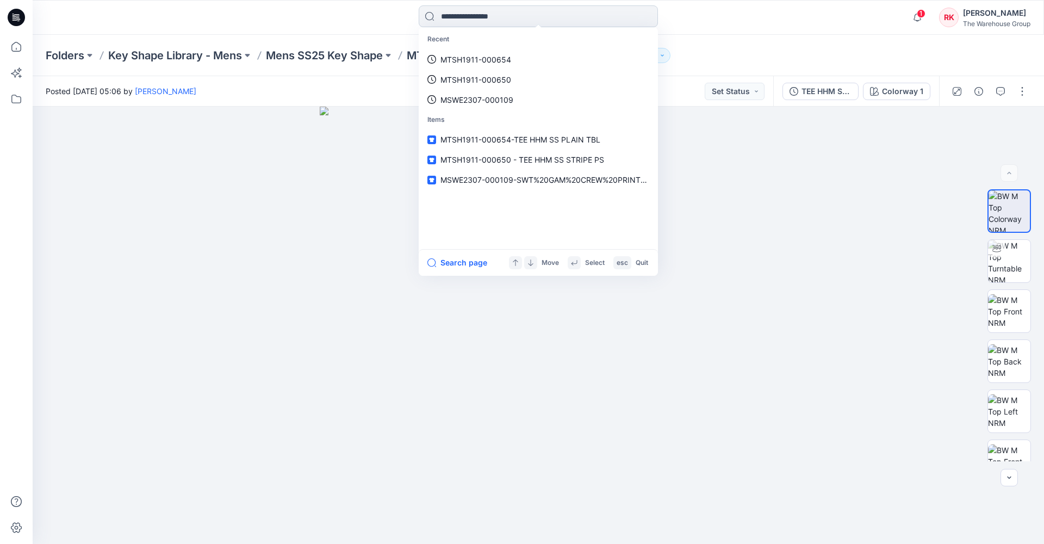
paste input "**********"
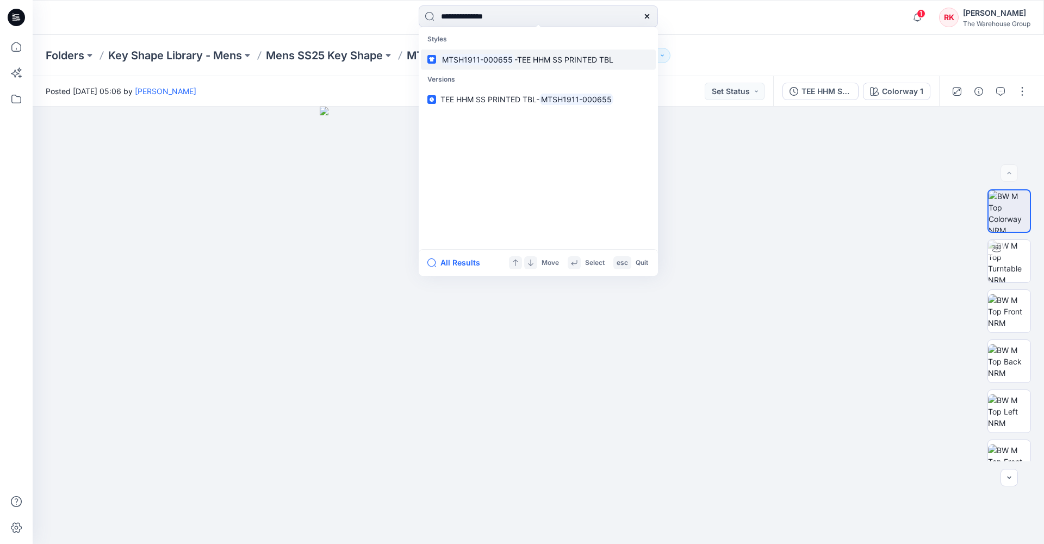
type input "**********"
click at [477, 59] on mark "MTSH1911-000655" at bounding box center [478, 59] width 74 height 13
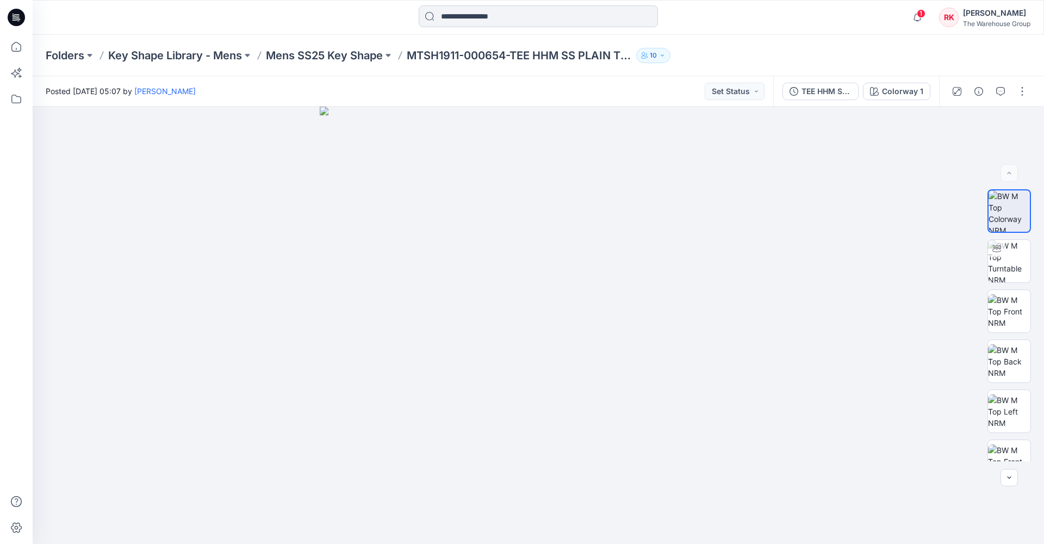
click at [490, 13] on input at bounding box center [538, 16] width 239 height 22
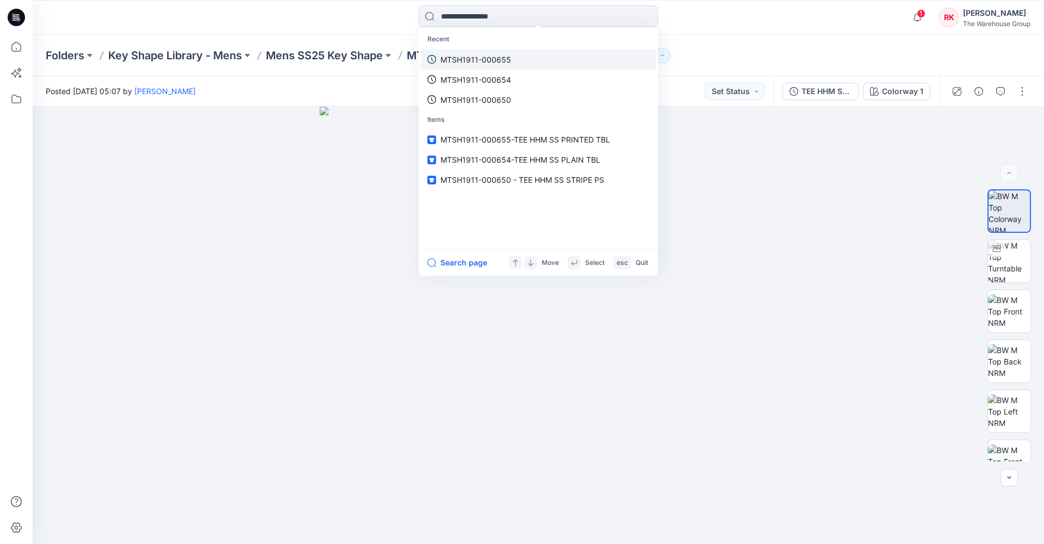
click at [489, 63] on p "MTSH1911-000655" at bounding box center [476, 59] width 71 height 11
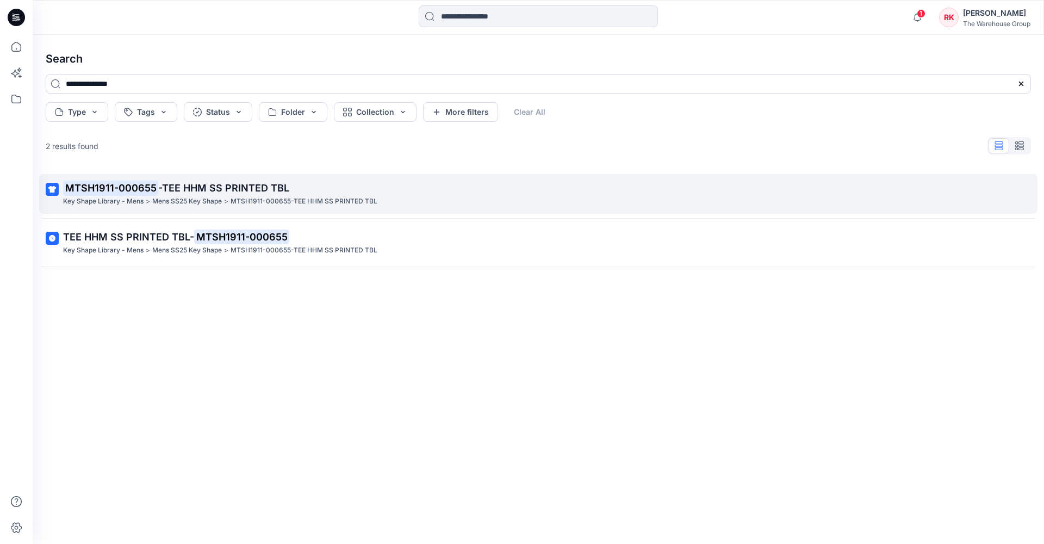
click at [169, 194] on p "MTSH1911-000655 -TEE HHM SS PRINTED TBL" at bounding box center [537, 188] width 949 height 15
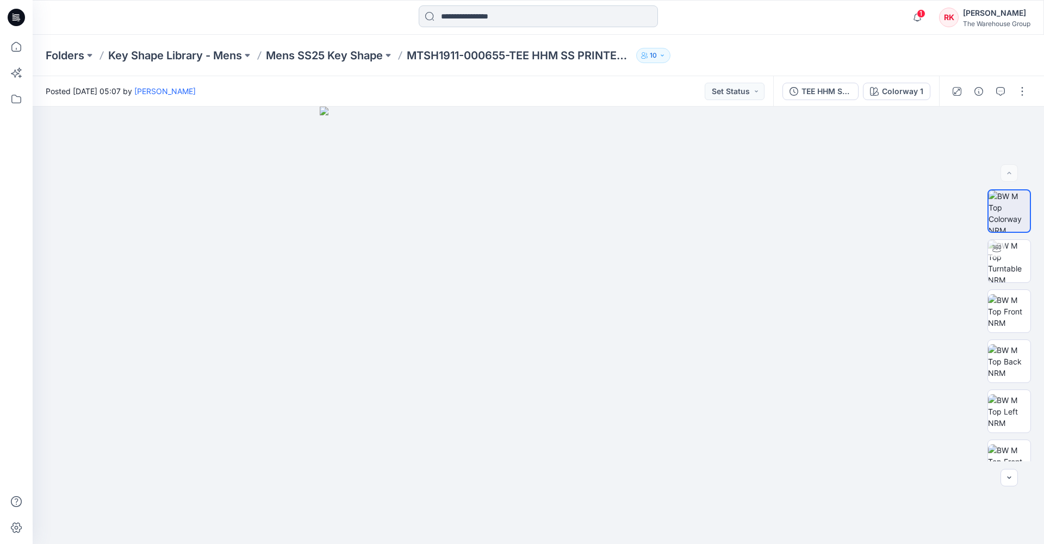
click at [475, 17] on input at bounding box center [538, 16] width 239 height 22
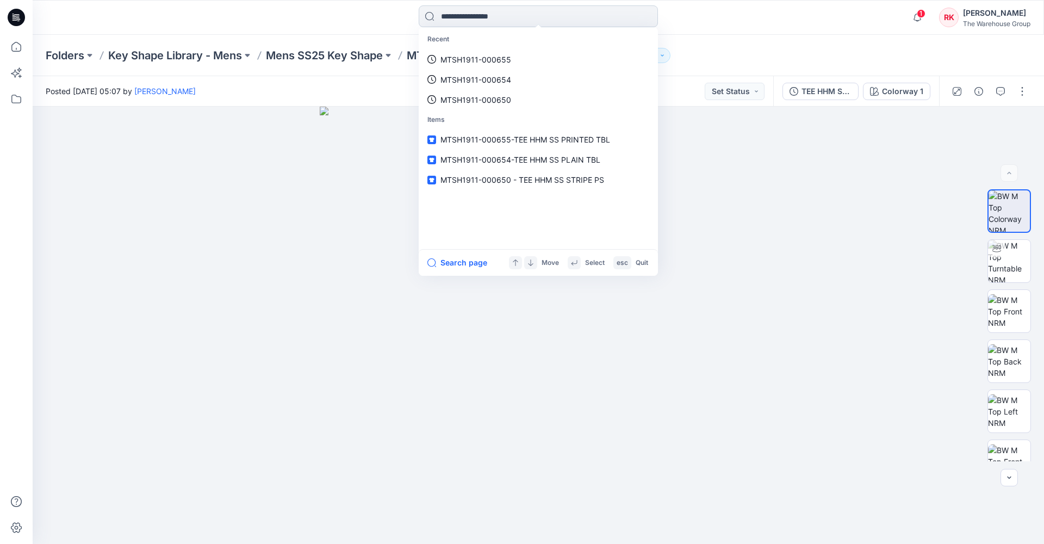
paste input "**********"
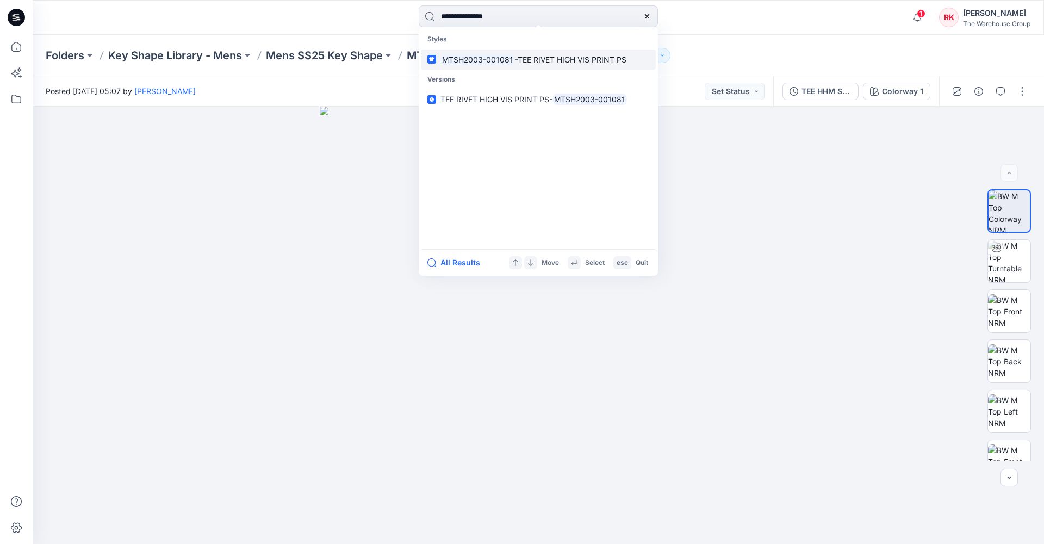
type input "**********"
click at [472, 60] on mark "MTSH2003-001081" at bounding box center [478, 59] width 75 height 13
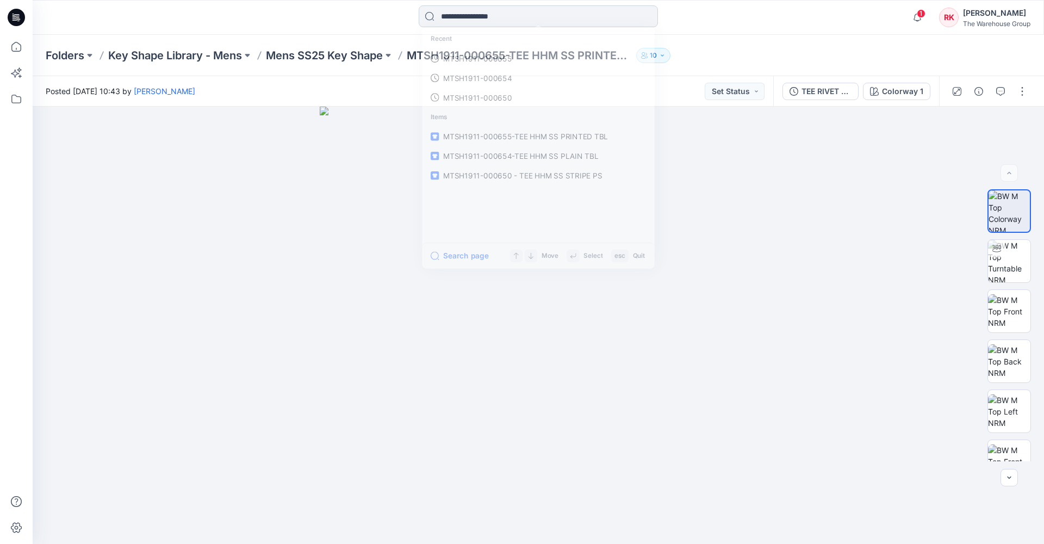
click at [456, 18] on input at bounding box center [538, 16] width 239 height 22
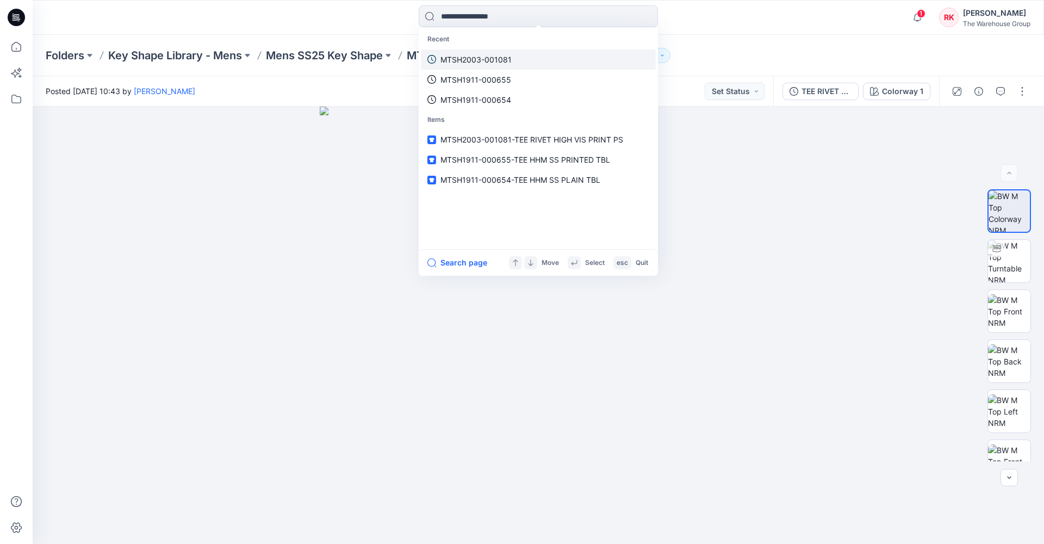
click at [473, 59] on p "MTSH2003-001081" at bounding box center [476, 59] width 71 height 11
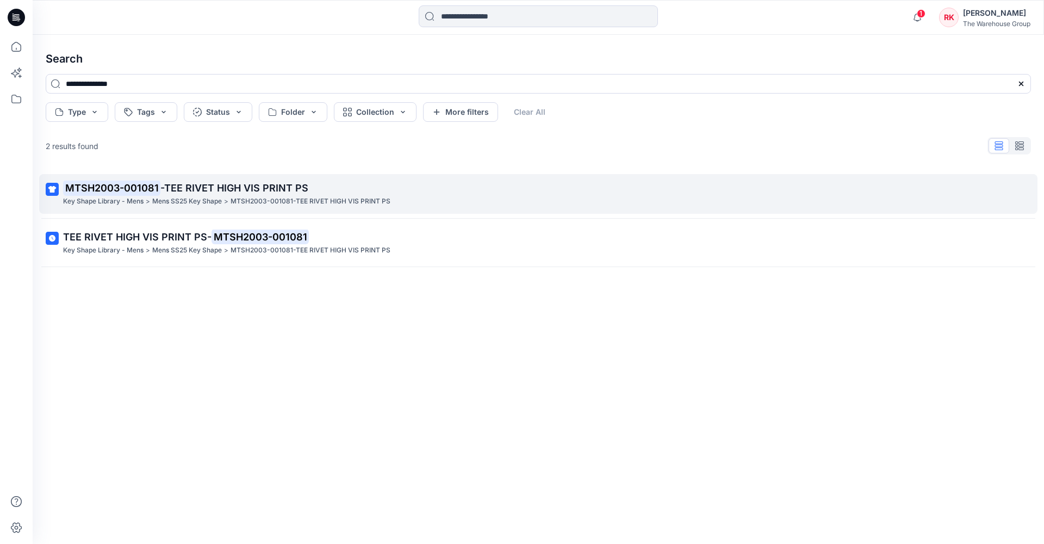
click at [142, 185] on mark "MTSH2003-001081" at bounding box center [111, 187] width 97 height 15
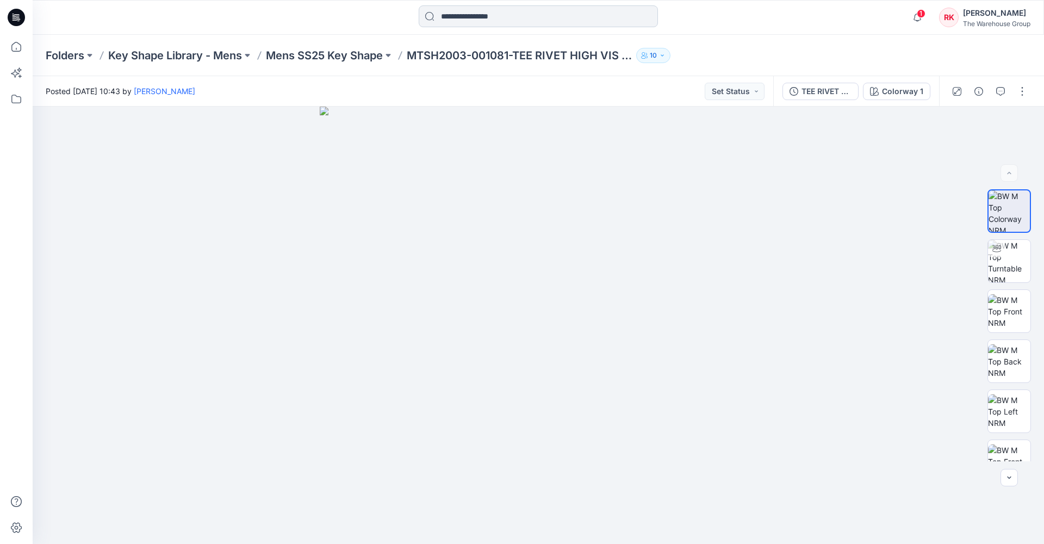
click at [460, 15] on input at bounding box center [538, 16] width 239 height 22
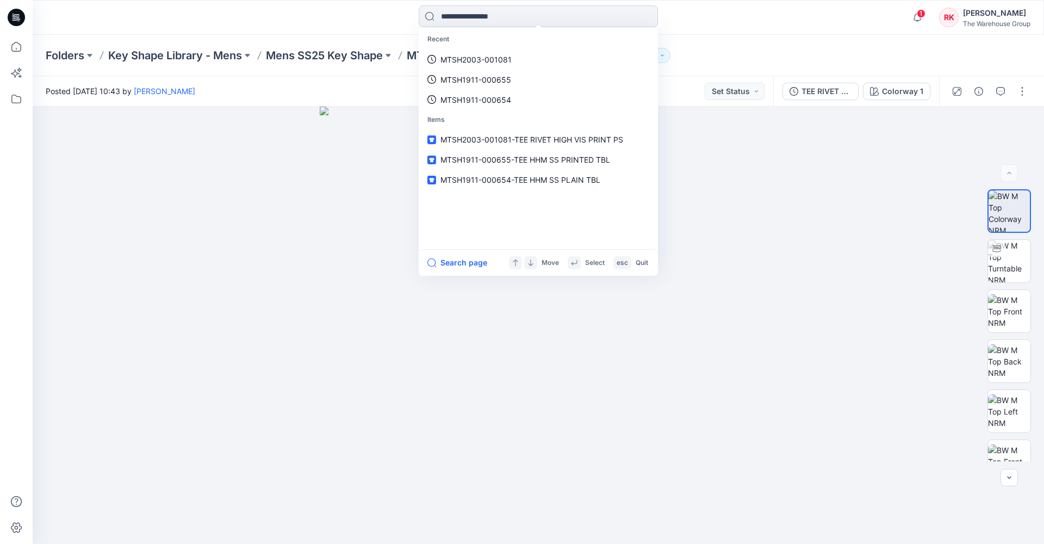
paste input "**********"
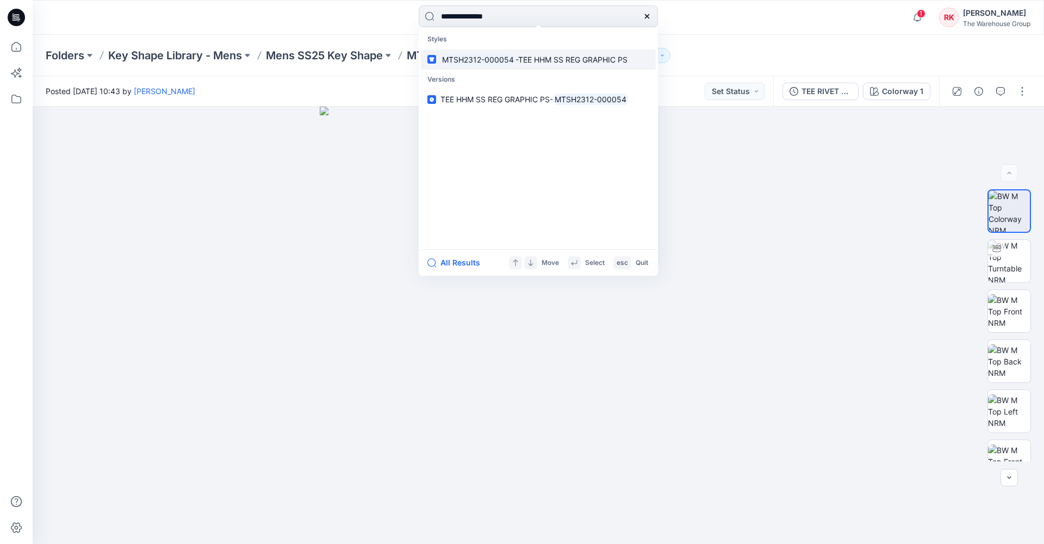
type input "**********"
click at [472, 59] on mark "MTSH2312-000054" at bounding box center [478, 59] width 75 height 13
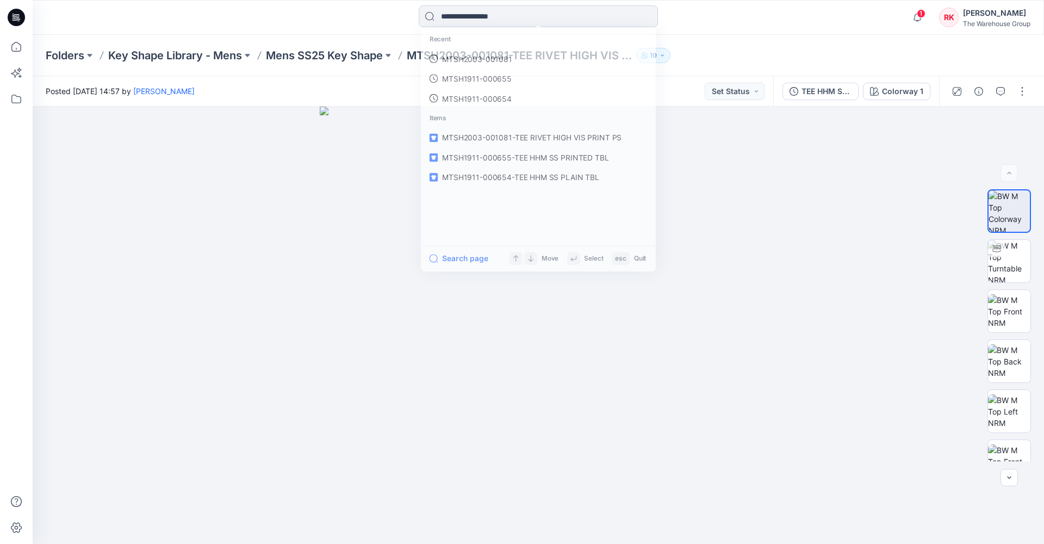
click at [490, 17] on input at bounding box center [538, 16] width 239 height 22
click at [478, 58] on p "MTSH2312-000054" at bounding box center [477, 59] width 72 height 11
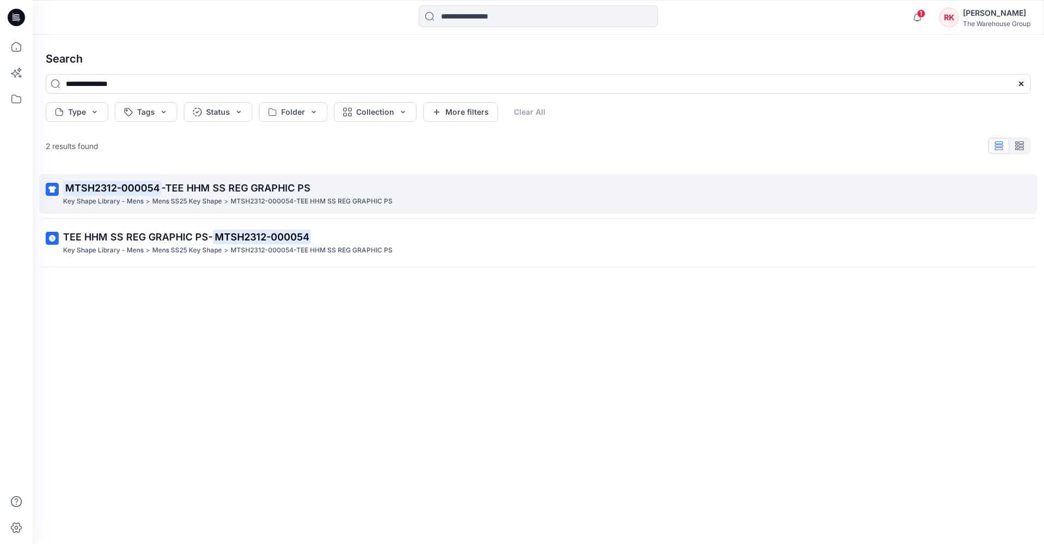
click at [181, 196] on p "Mens SS25 Key Shape" at bounding box center [187, 201] width 70 height 11
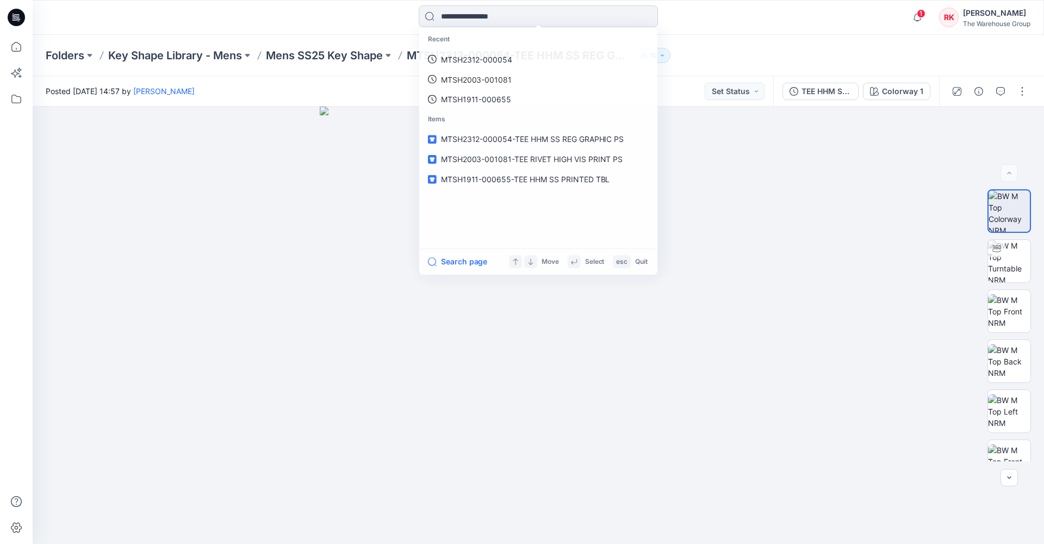
click at [466, 15] on input at bounding box center [538, 16] width 239 height 22
paste input "**********"
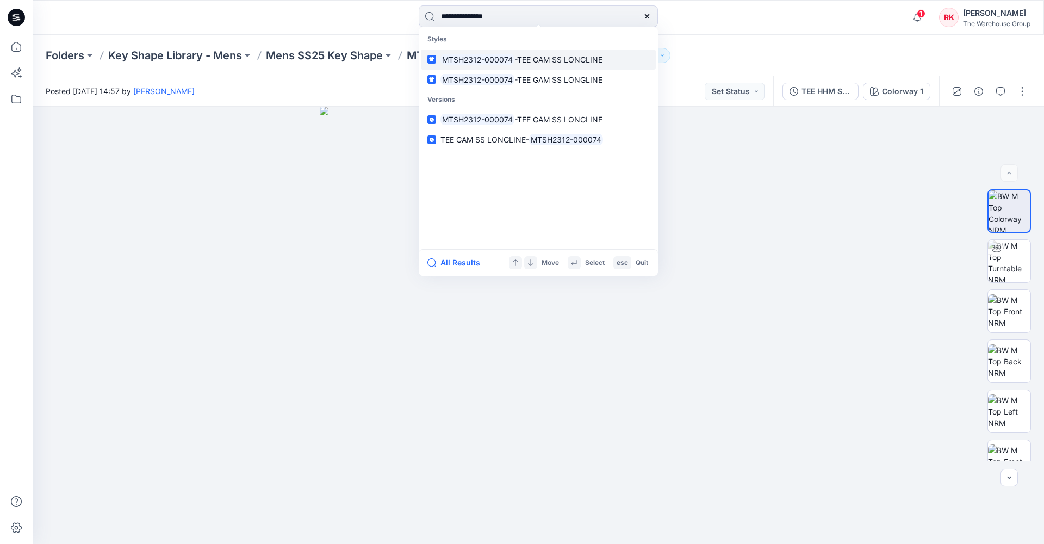
type input "**********"
click at [476, 60] on mark "MTSH2312-000074" at bounding box center [478, 59] width 74 height 13
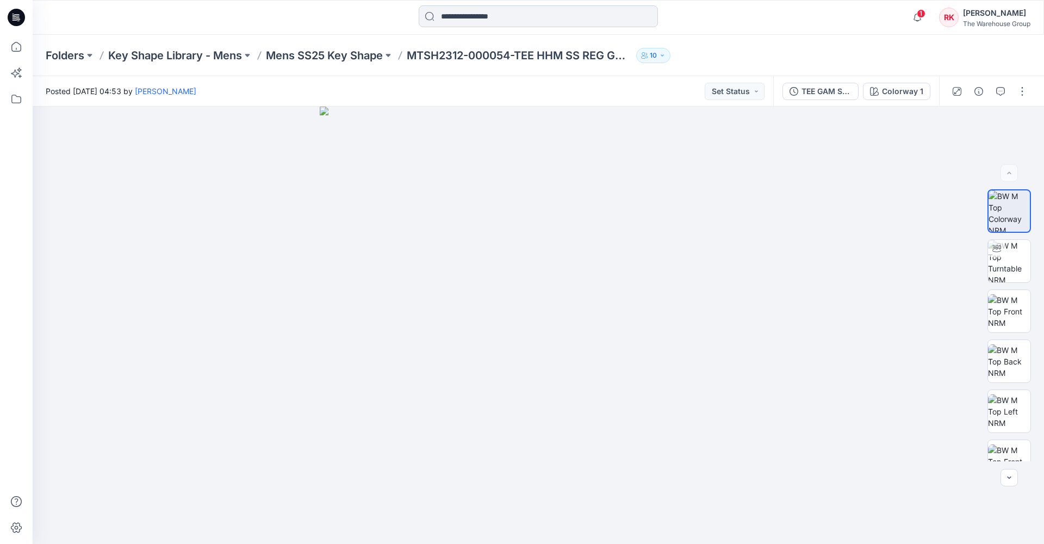
click at [508, 15] on input at bounding box center [538, 16] width 239 height 22
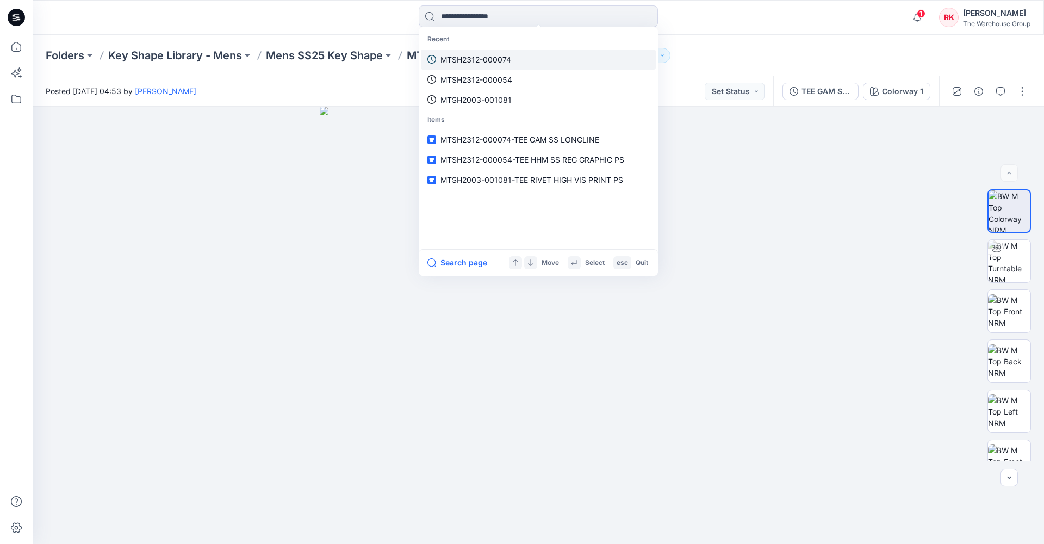
click at [481, 61] on p "MTSH2312-000074" at bounding box center [476, 59] width 71 height 11
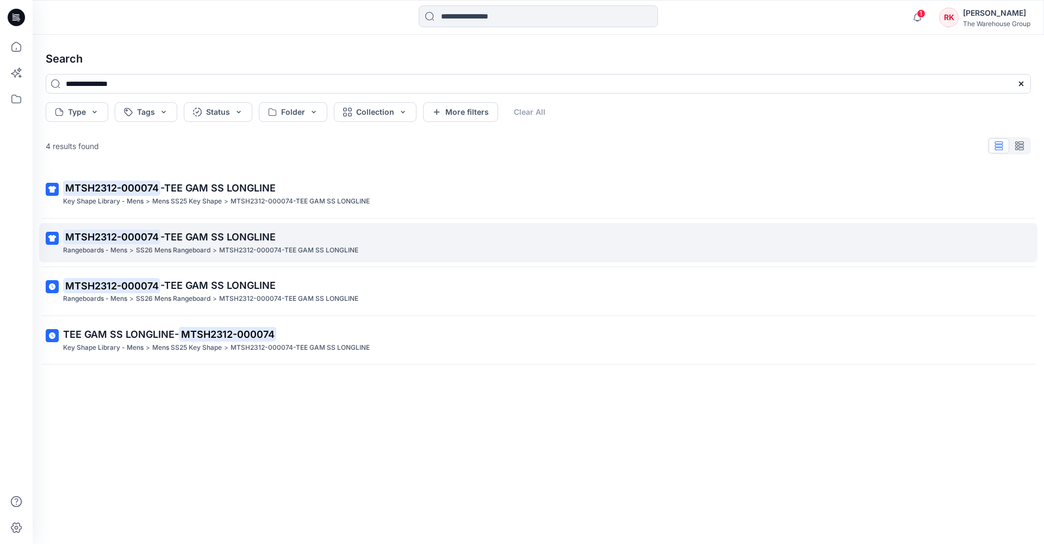
click at [187, 236] on span "-TEE GAM SS LONGLINE" at bounding box center [217, 236] width 115 height 11
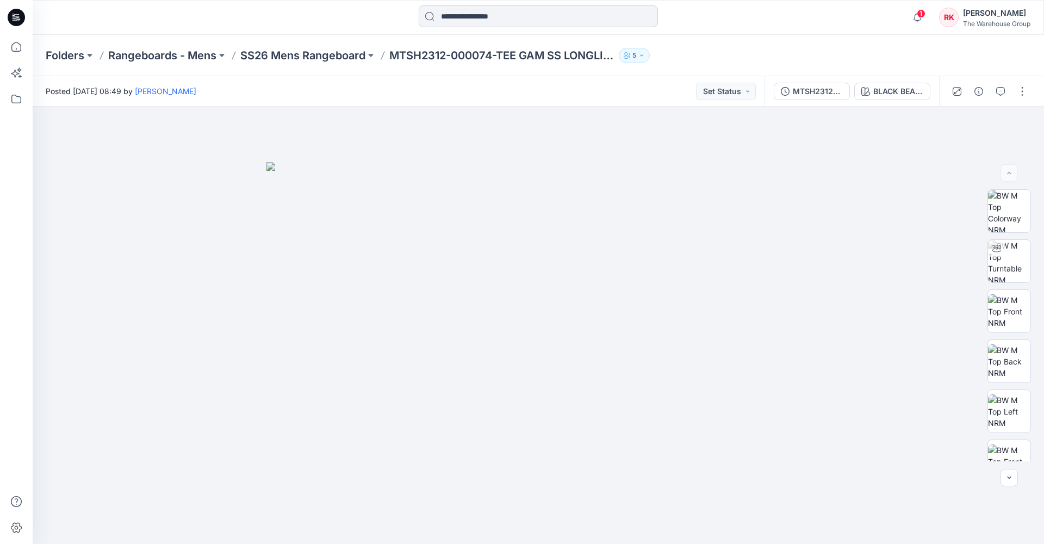
click at [448, 17] on input at bounding box center [538, 16] width 239 height 22
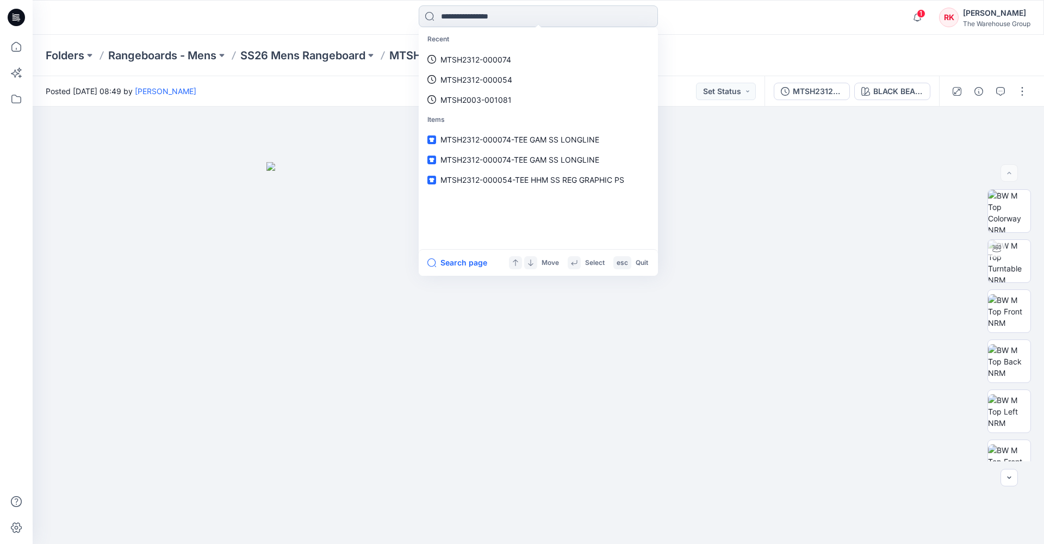
paste input "**********"
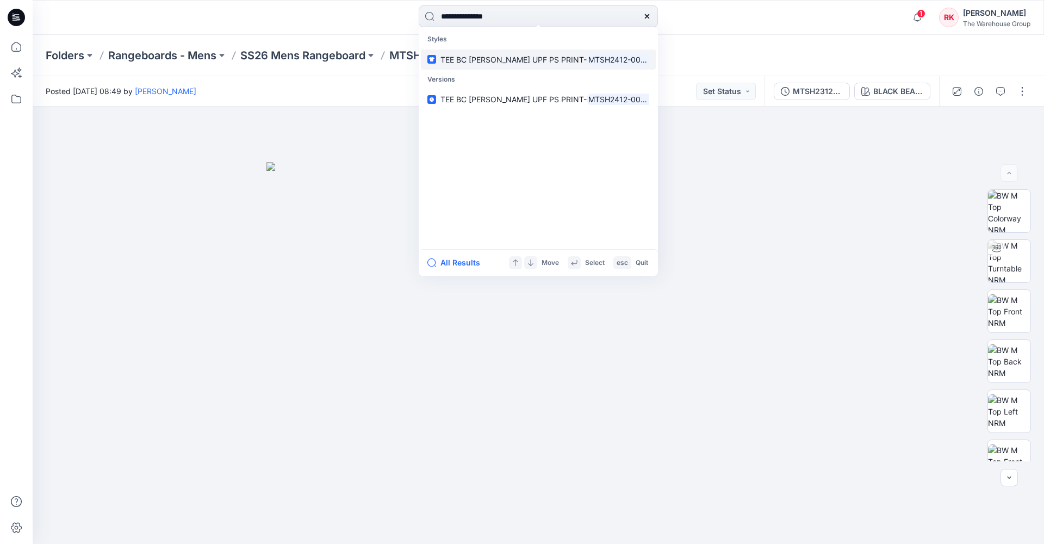
type input "**********"
click at [470, 57] on span "TEE BC LS HOOD UPF PS PRINT-" at bounding box center [514, 59] width 146 height 9
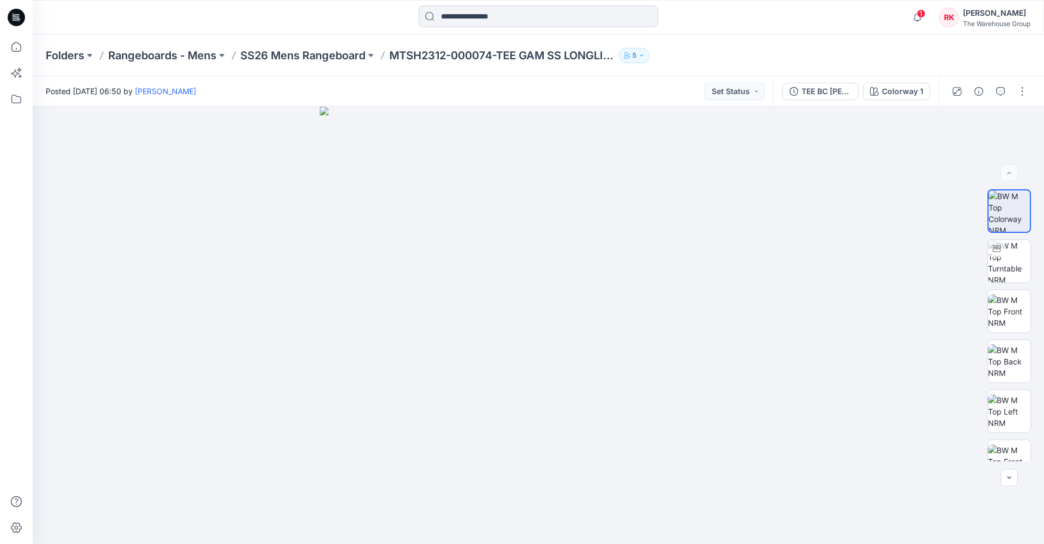
click at [449, 14] on input at bounding box center [538, 16] width 239 height 22
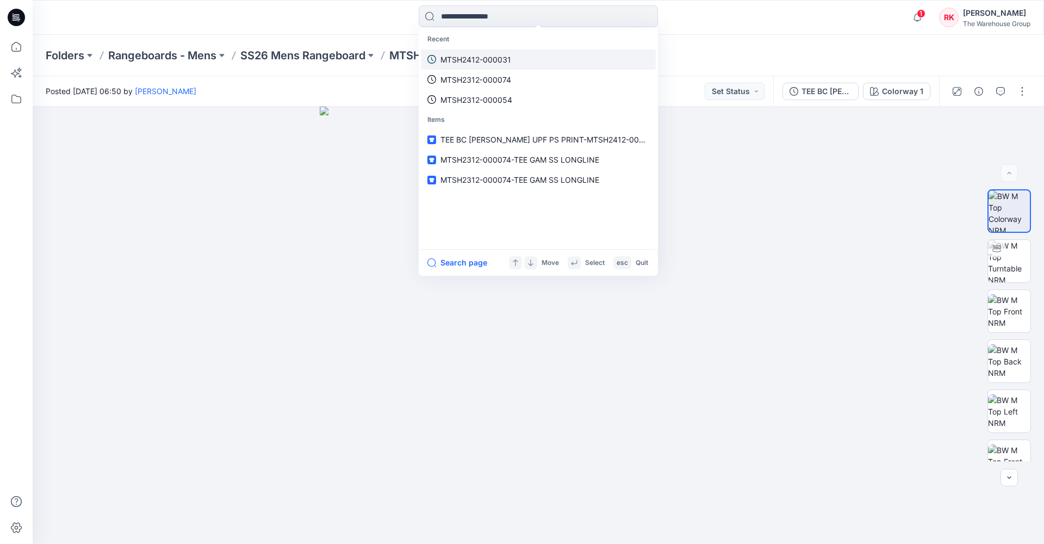
click at [448, 60] on p "MTSH2412-000031" at bounding box center [476, 59] width 71 height 11
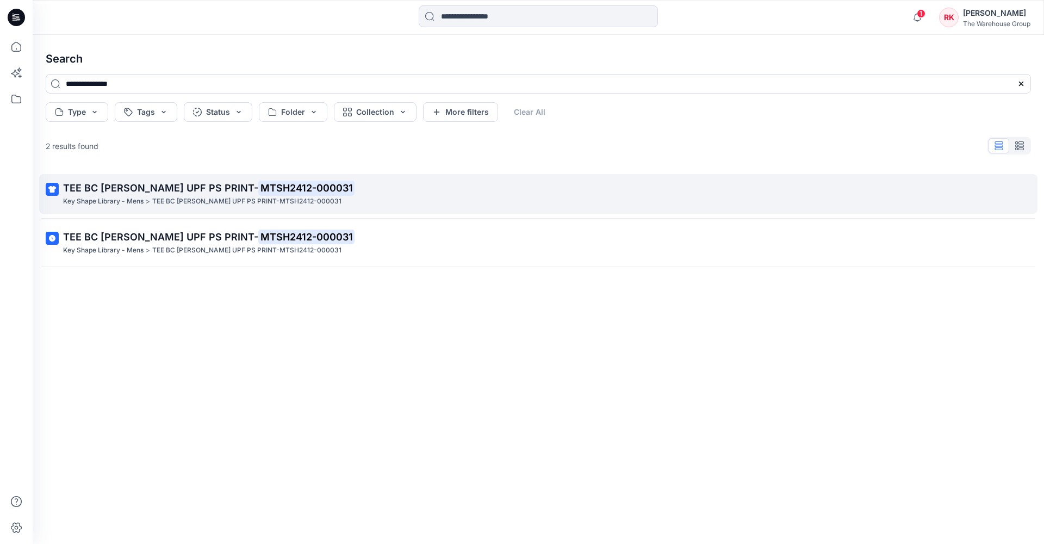
click at [258, 182] on mark "MTSH2412-000031" at bounding box center [306, 187] width 96 height 15
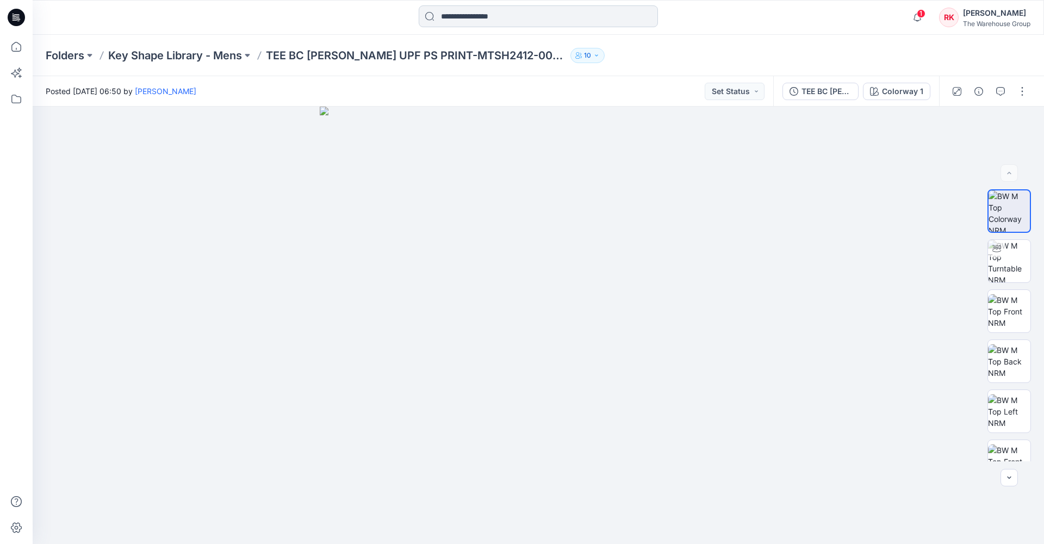
click at [531, 20] on input at bounding box center [538, 16] width 239 height 22
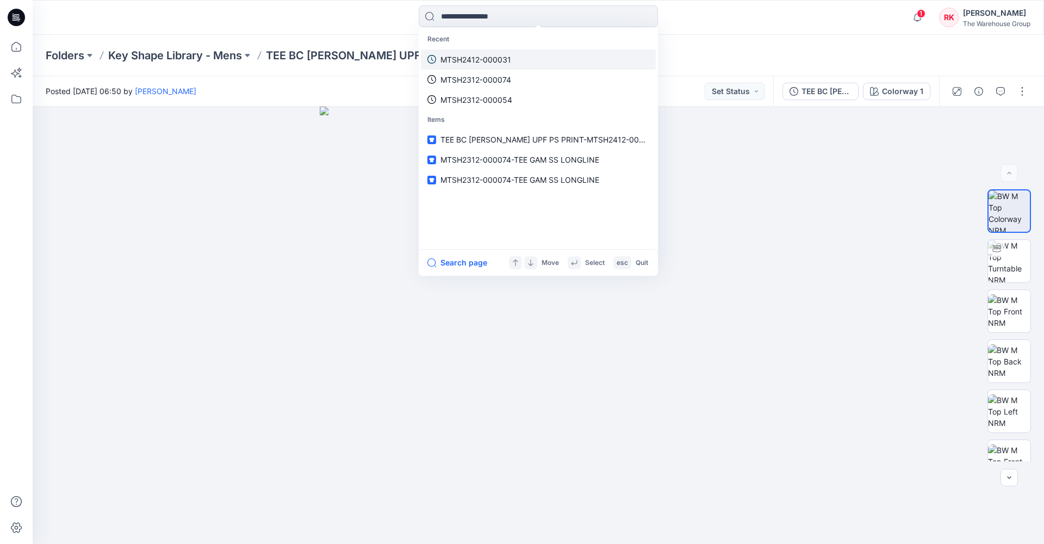
click at [506, 58] on p "MTSH2412-000031" at bounding box center [476, 59] width 71 height 11
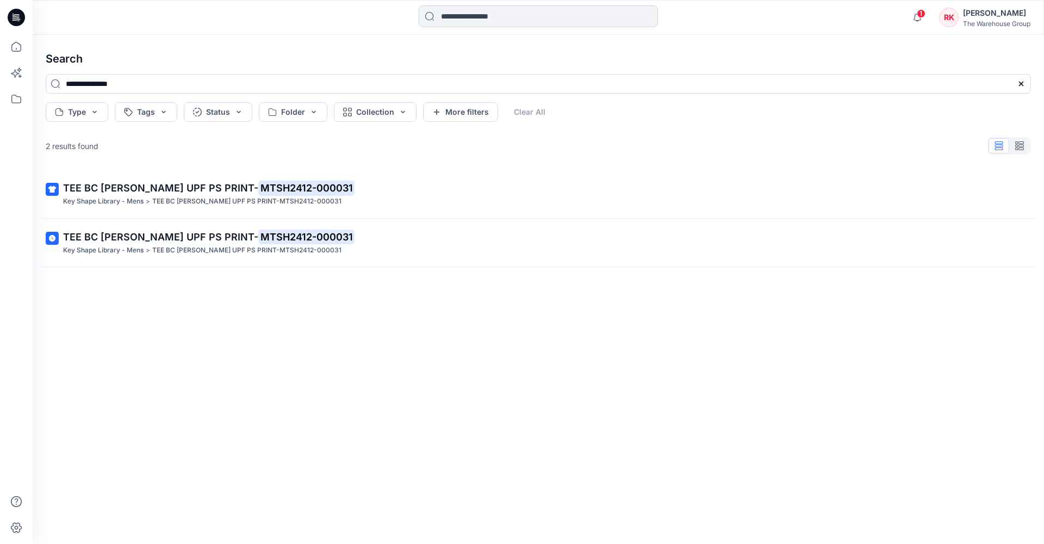
click at [444, 21] on input at bounding box center [538, 16] width 239 height 22
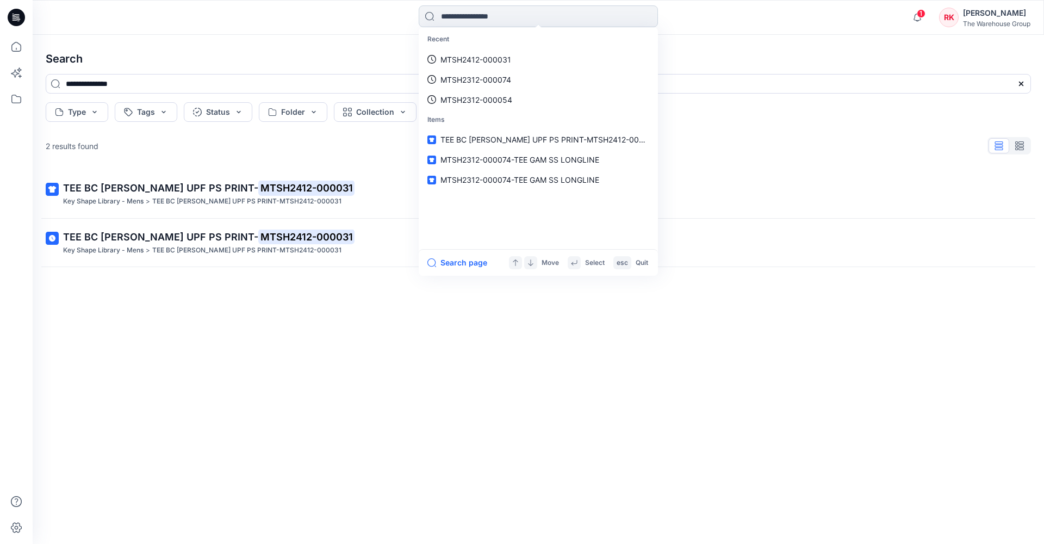
paste input "**********"
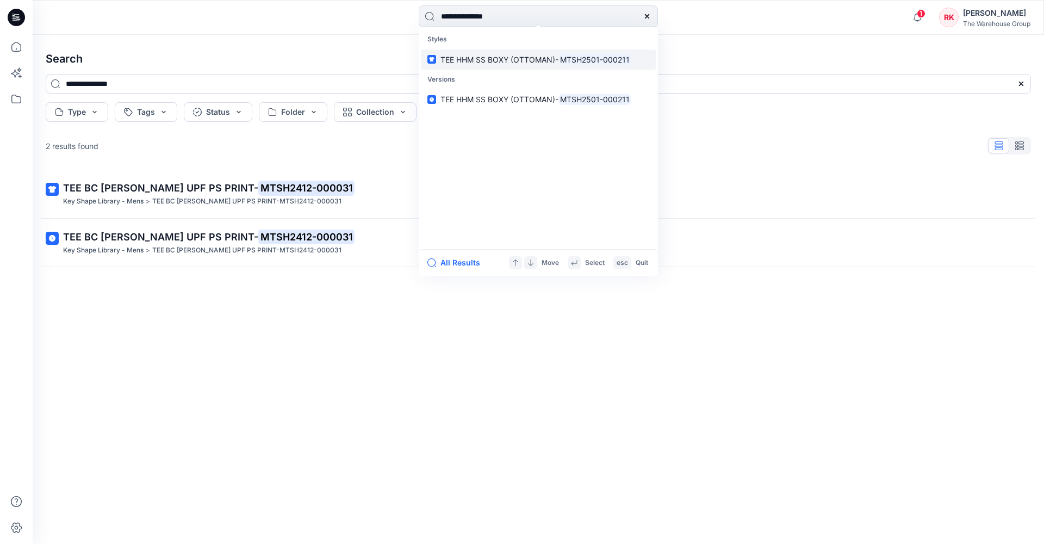
type input "**********"
click at [450, 58] on span "TEE HHM SS BOXY (OTTOMAN)-" at bounding box center [500, 59] width 118 height 9
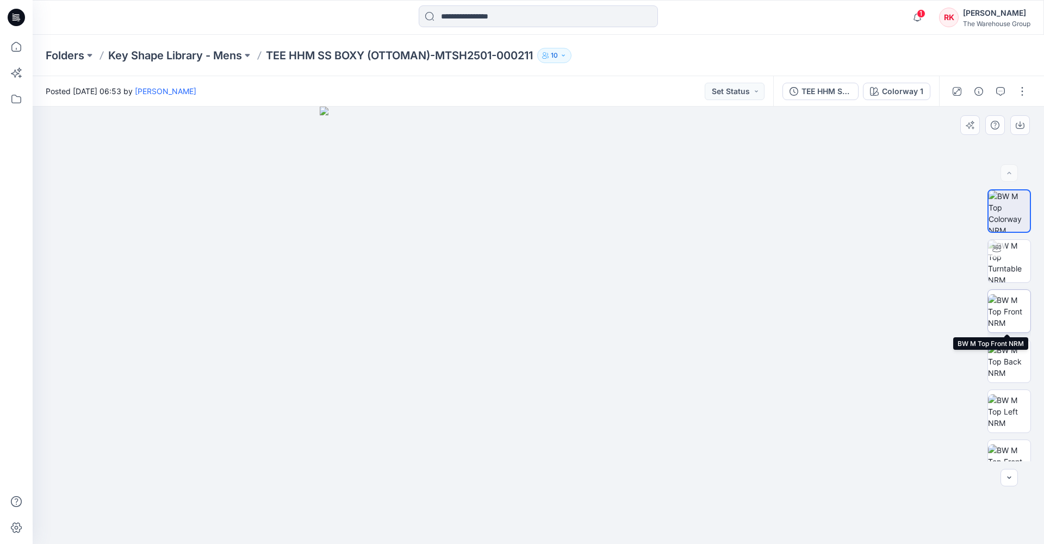
click at [1005, 305] on img at bounding box center [1009, 311] width 42 height 34
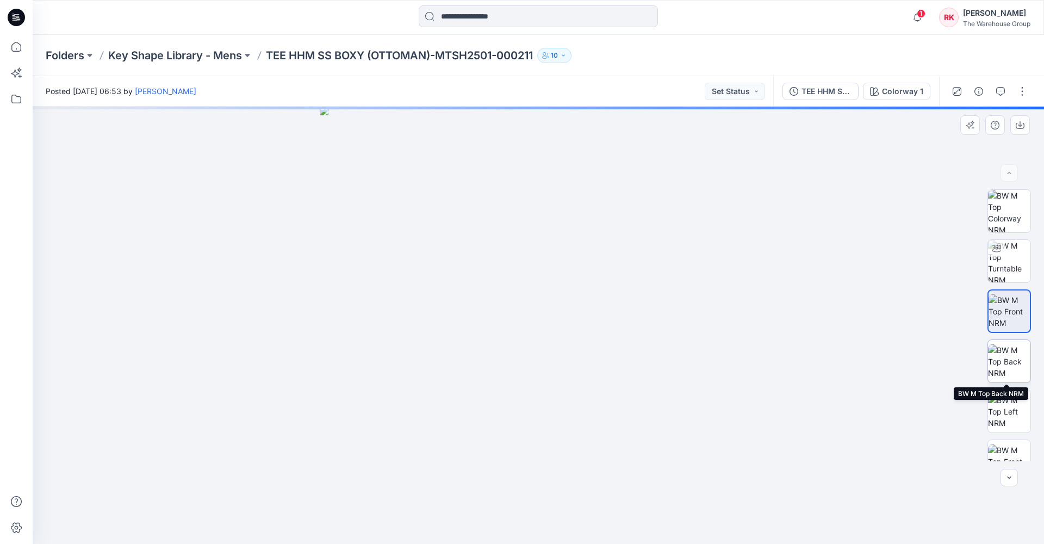
click at [1009, 370] on img at bounding box center [1009, 361] width 42 height 34
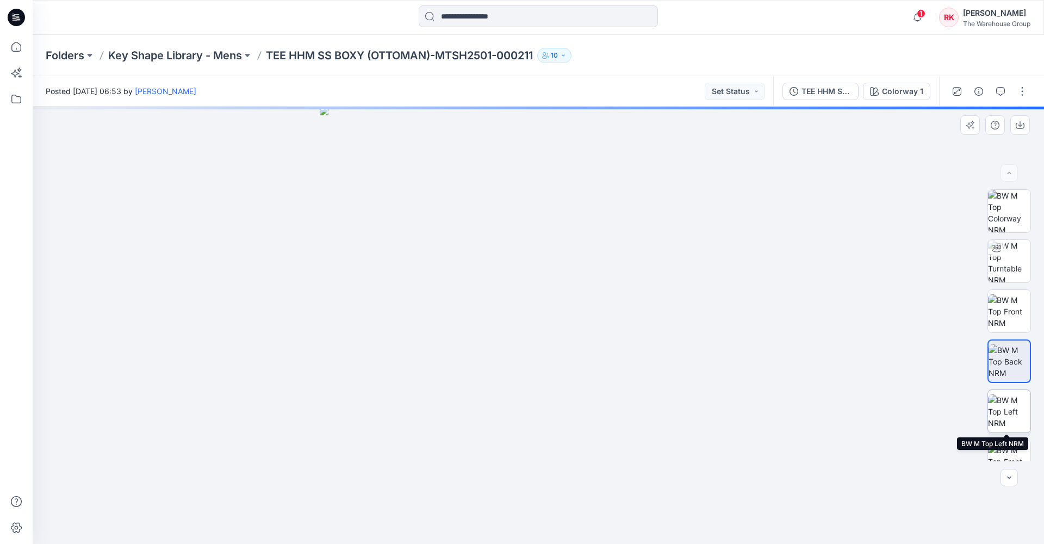
click at [1005, 408] on img at bounding box center [1009, 411] width 42 height 34
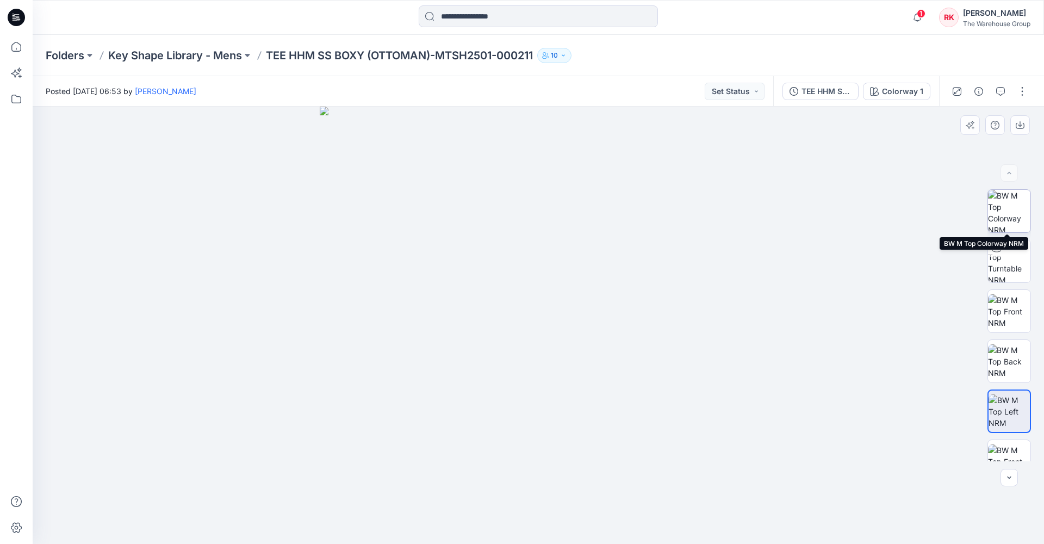
click at [1009, 215] on img at bounding box center [1009, 211] width 42 height 42
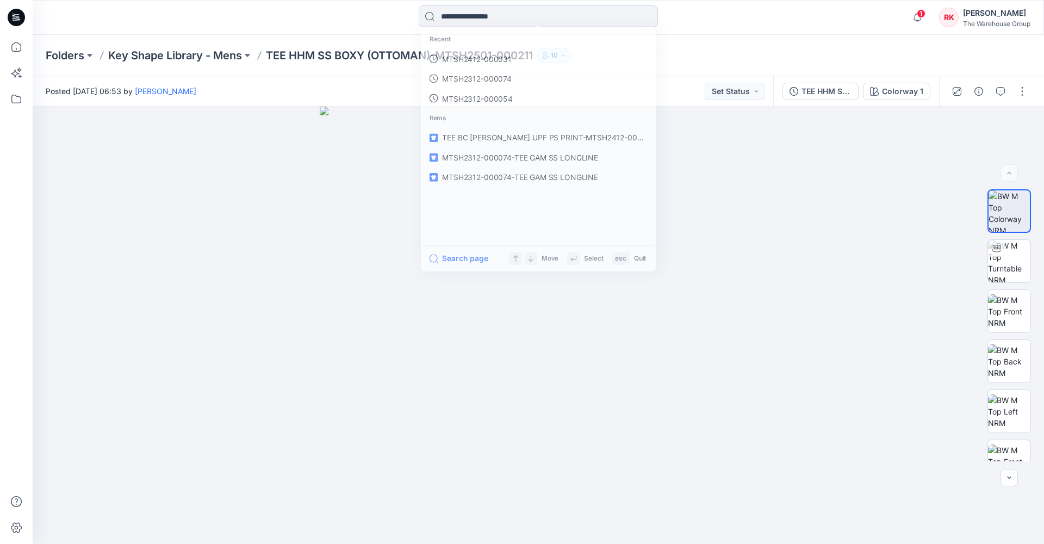
click at [452, 17] on input at bounding box center [538, 16] width 239 height 22
paste input "**********"
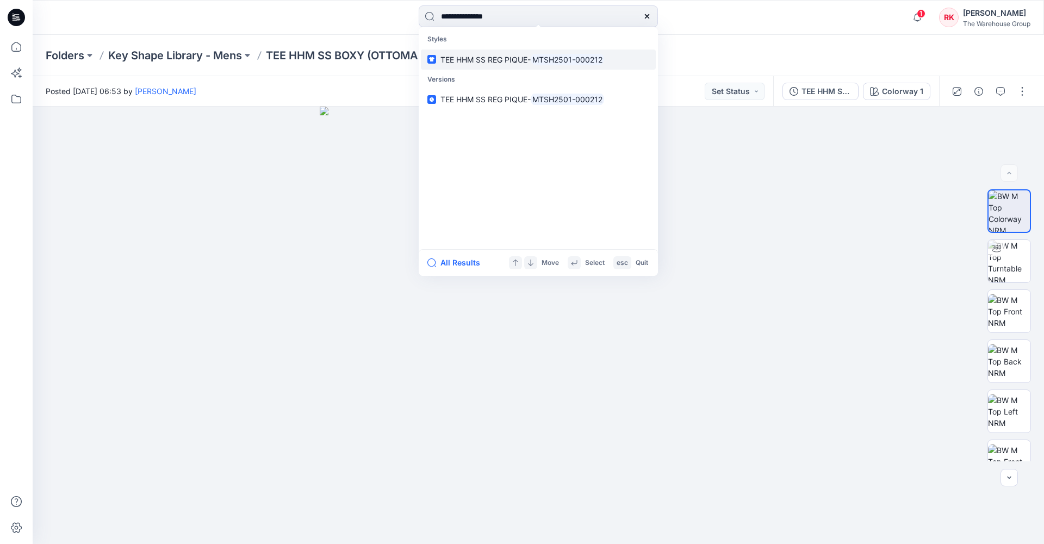
type input "**********"
click at [488, 58] on span "TEE HHM SS REG PIQUE-" at bounding box center [486, 59] width 90 height 9
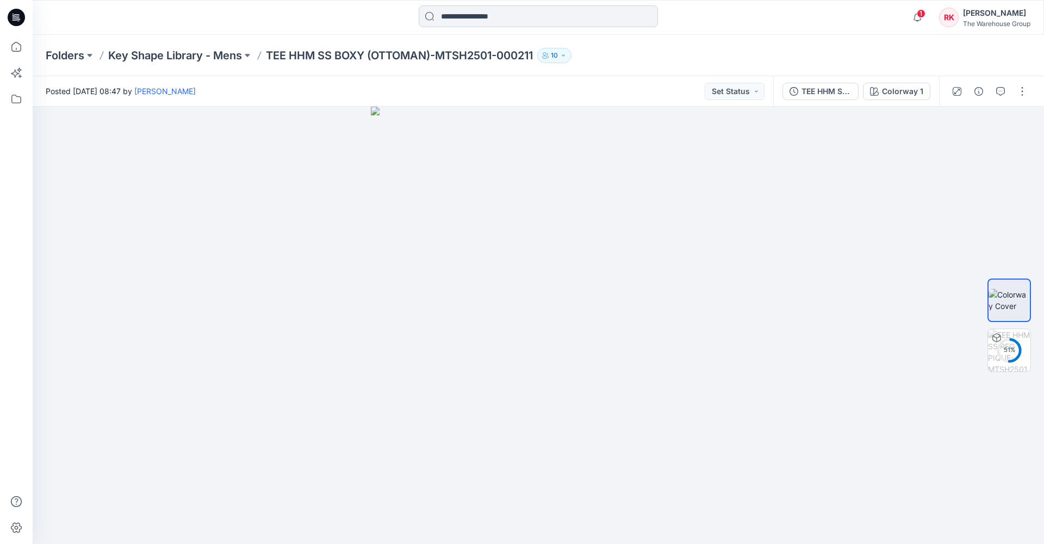
click at [493, 16] on input at bounding box center [538, 16] width 239 height 22
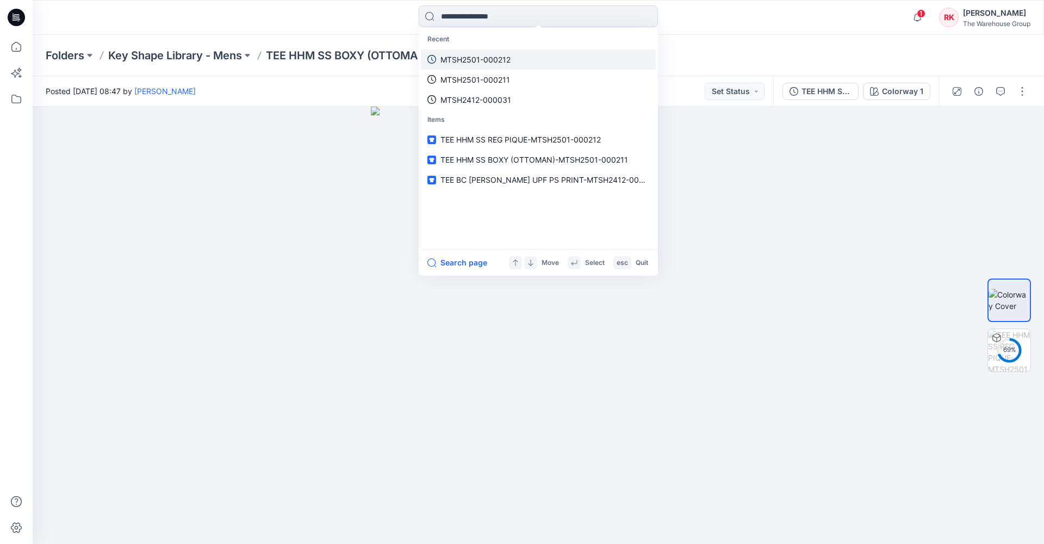
click at [492, 60] on p "MTSH2501-000212" at bounding box center [476, 59] width 70 height 11
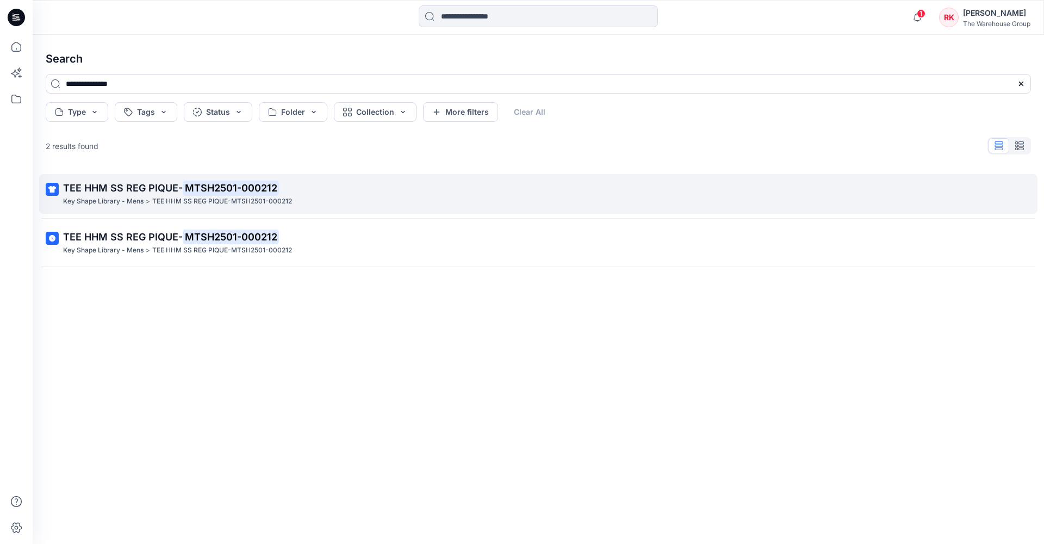
click at [252, 189] on mark "MTSH2501-000212" at bounding box center [231, 187] width 96 height 15
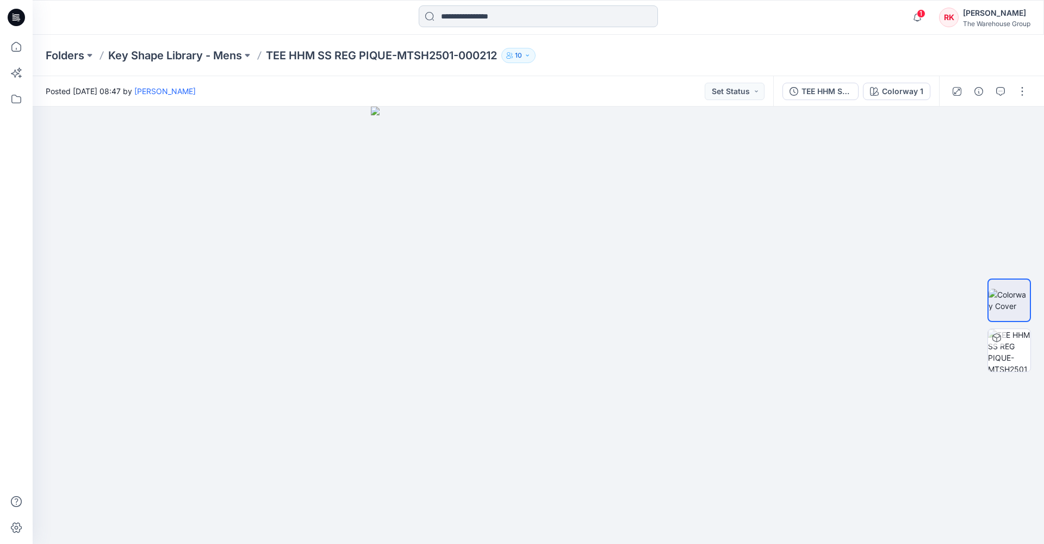
click at [457, 14] on input at bounding box center [538, 16] width 239 height 22
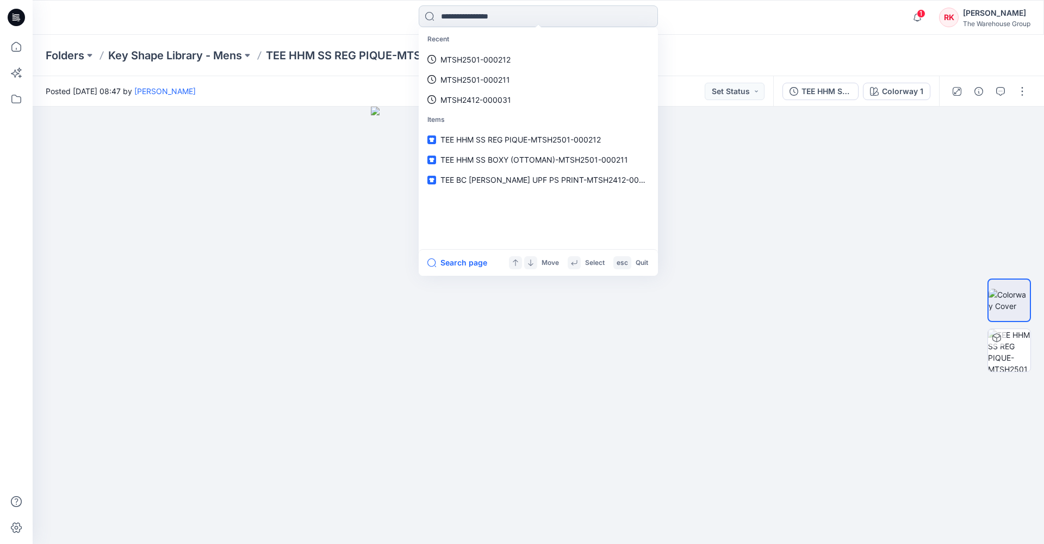
paste input "**********"
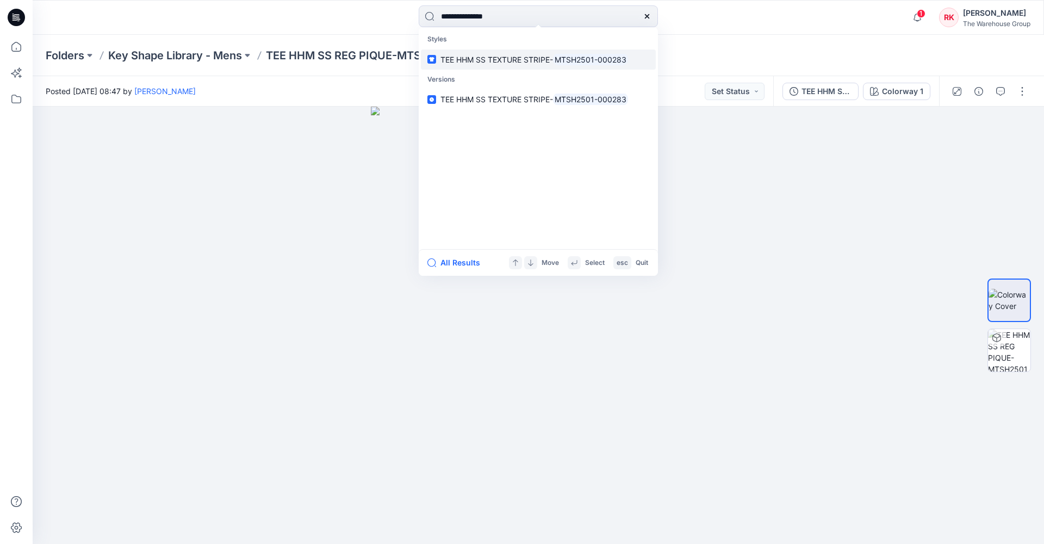
type input "**********"
click at [524, 58] on span "TEE HHM SS TEXTURE STRIPE-" at bounding box center [497, 59] width 113 height 9
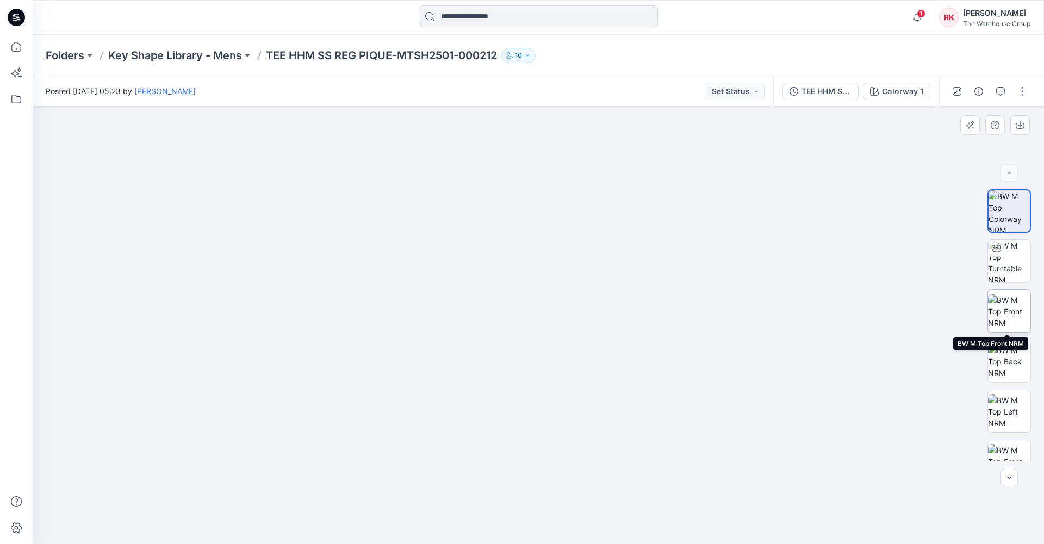
click at [1002, 308] on img at bounding box center [1009, 311] width 42 height 34
click at [469, 16] on input at bounding box center [538, 16] width 239 height 22
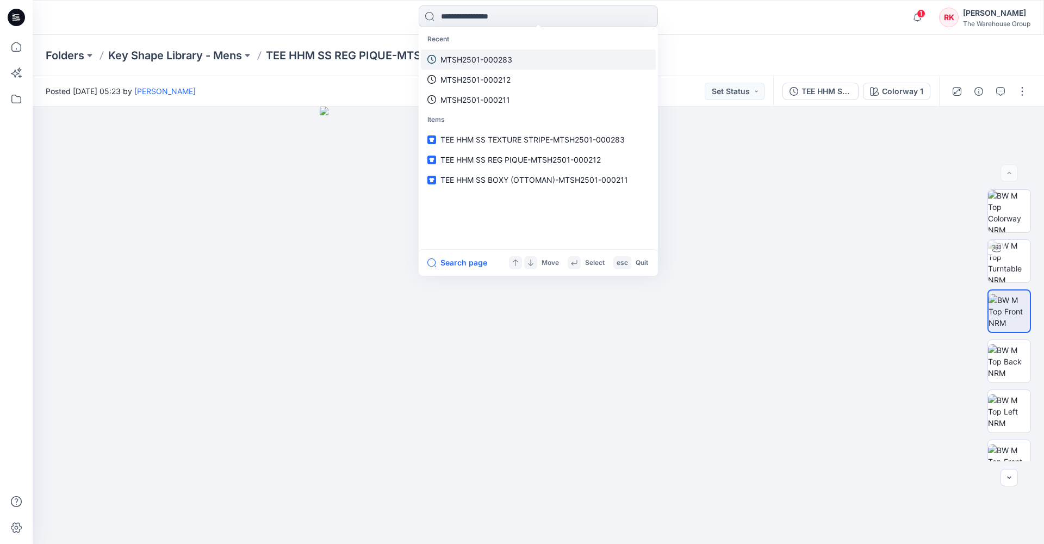
click at [473, 58] on p "MTSH2501-000283" at bounding box center [477, 59] width 72 height 11
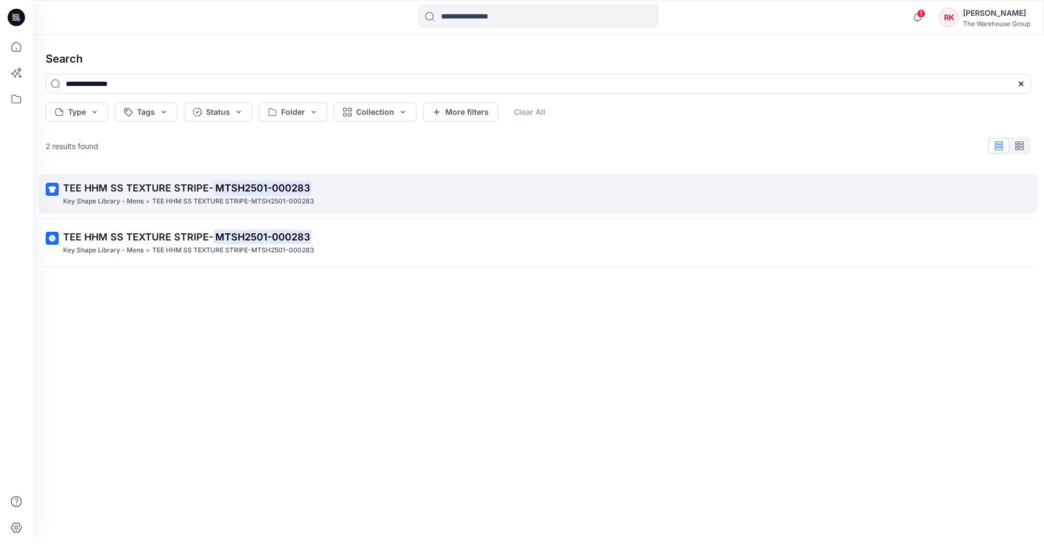
click at [262, 187] on mark "MTSH2501-000283" at bounding box center [262, 187] width 98 height 15
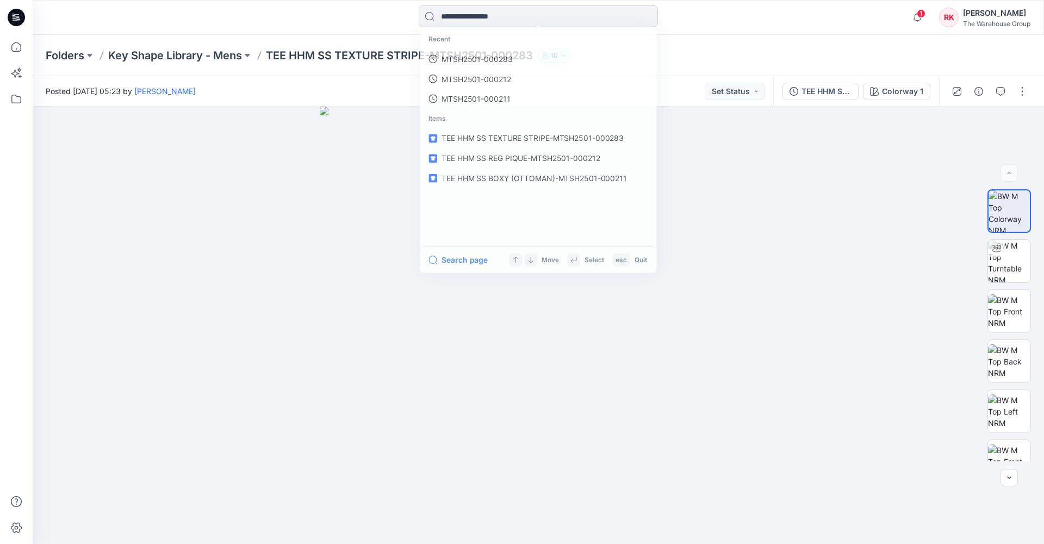
click at [463, 17] on input at bounding box center [538, 16] width 239 height 22
paste input "**********"
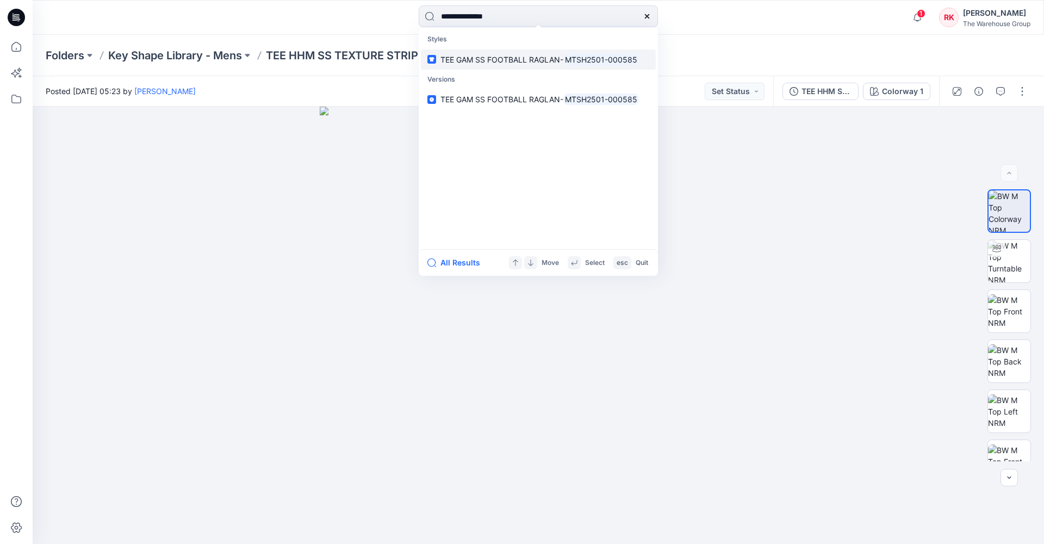
type input "**********"
click at [500, 59] on span "TEE GAM SS FOOTBALL RAGLAN-" at bounding box center [502, 59] width 123 height 9
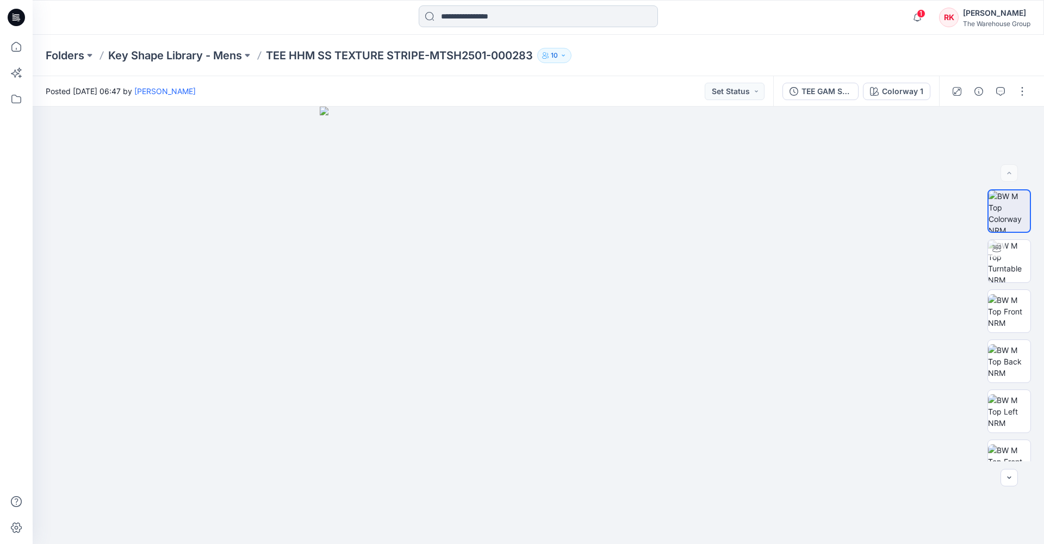
click at [514, 18] on input at bounding box center [538, 16] width 239 height 22
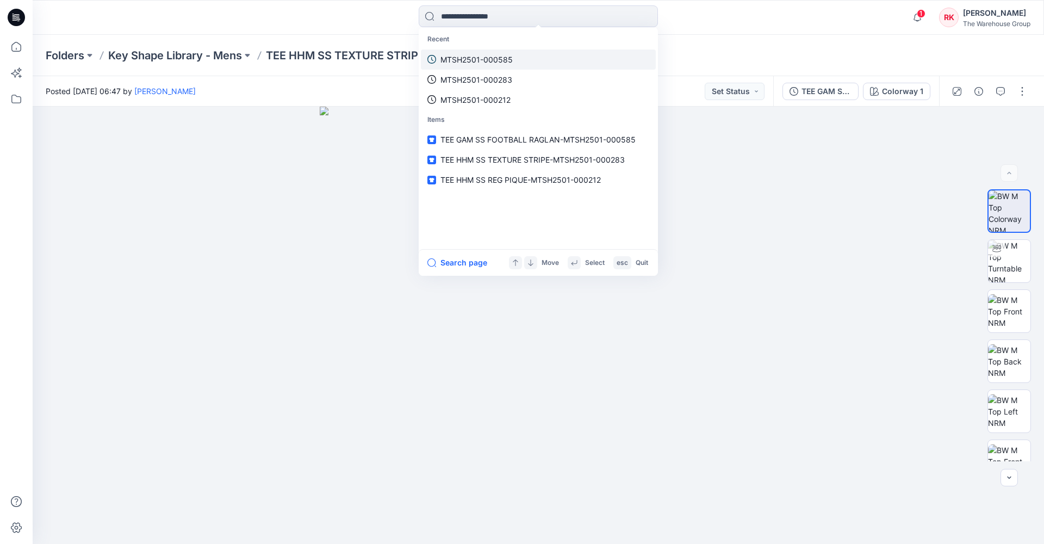
click at [488, 60] on p "MTSH2501-000585" at bounding box center [477, 59] width 72 height 11
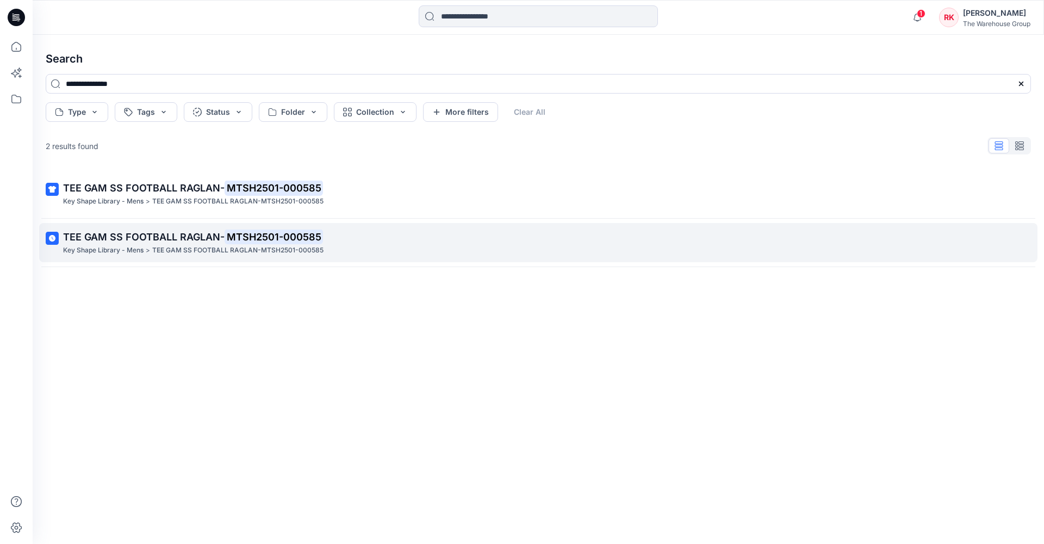
click at [178, 236] on span "TEE GAM SS FOOTBALL RAGLAN-" at bounding box center [144, 236] width 162 height 11
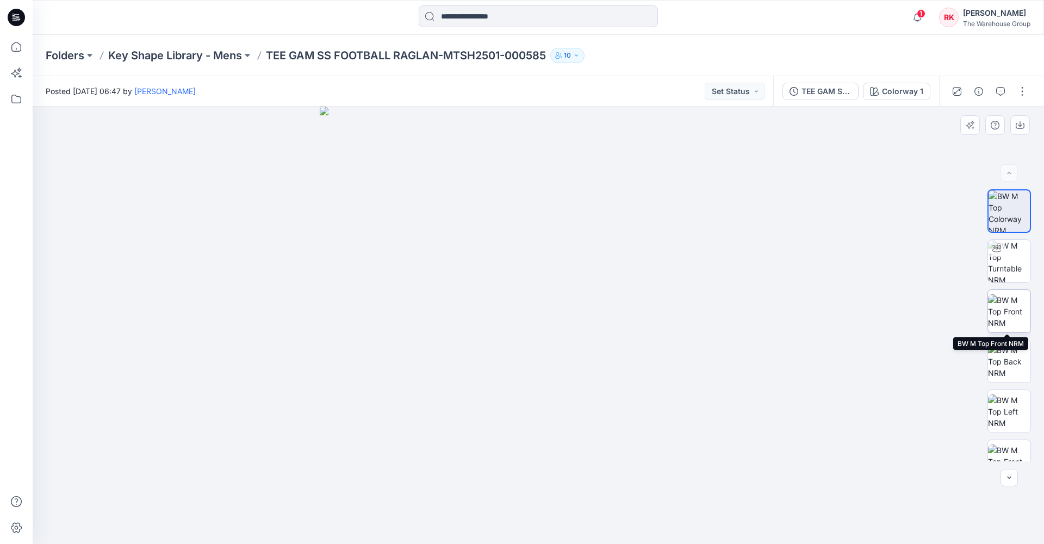
click at [996, 306] on img at bounding box center [1009, 311] width 42 height 34
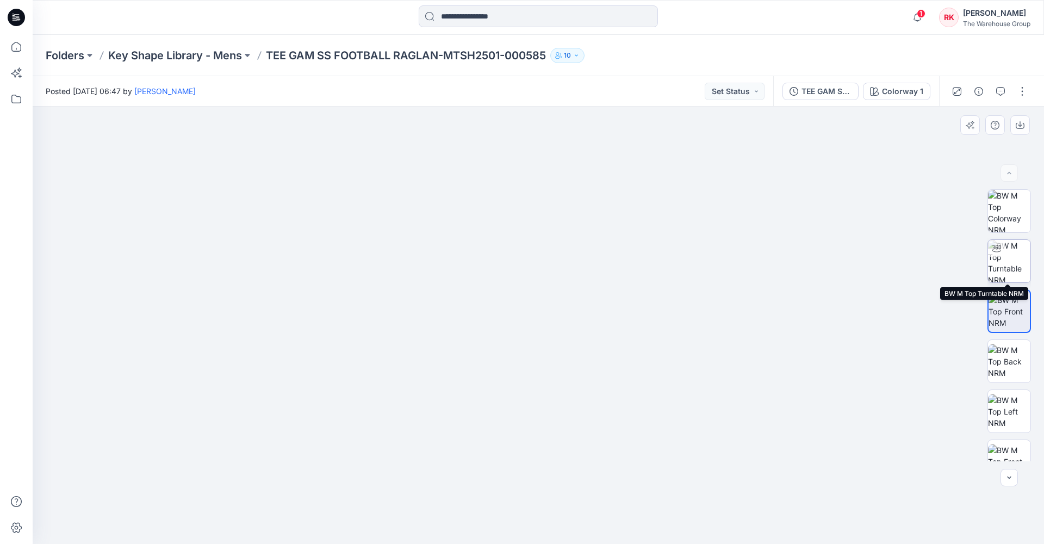
click at [1015, 269] on img at bounding box center [1009, 261] width 42 height 42
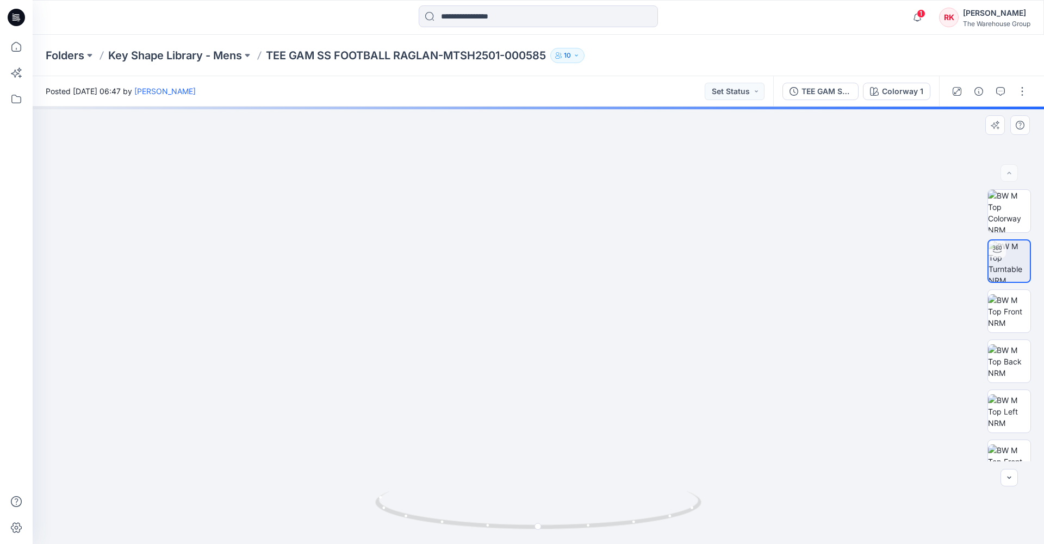
drag, startPoint x: 491, startPoint y: 227, endPoint x: 488, endPoint y: 349, distance: 121.9
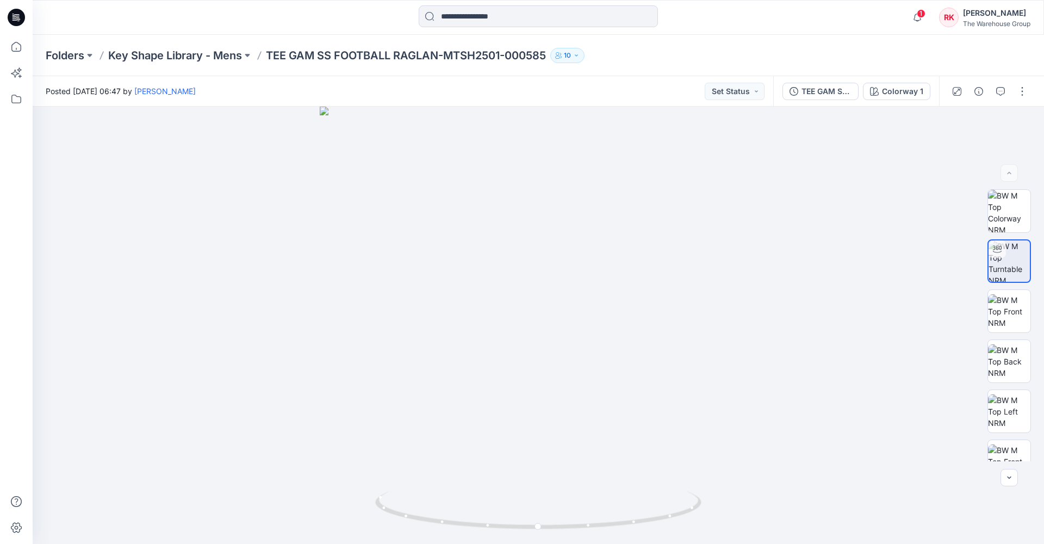
click at [336, 18] on div at bounding box center [539, 17] width 506 height 24
click at [465, 15] on input at bounding box center [538, 16] width 239 height 22
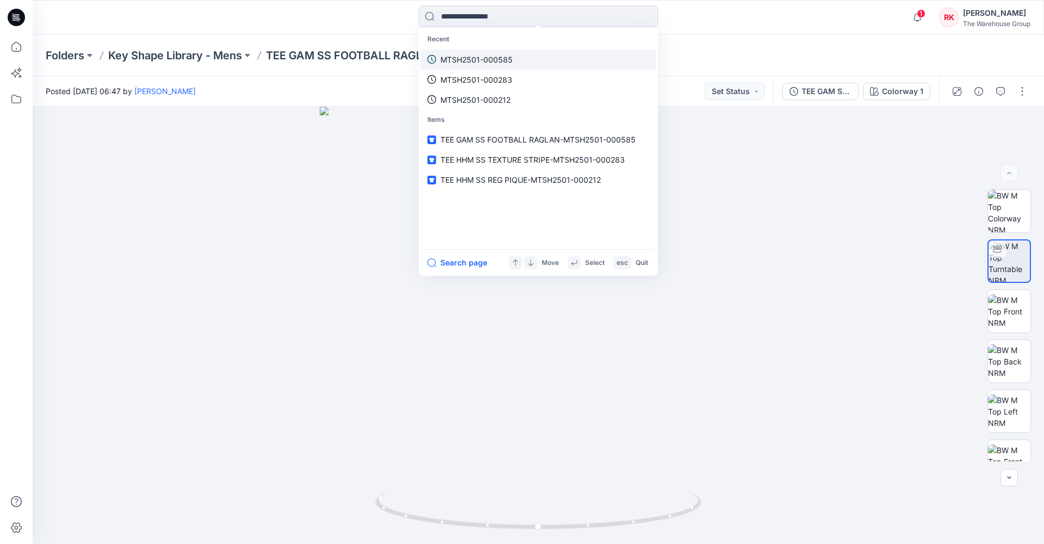
click at [450, 57] on p "MTSH2501-000585" at bounding box center [477, 59] width 72 height 11
